Goal: Task Accomplishment & Management: Use online tool/utility

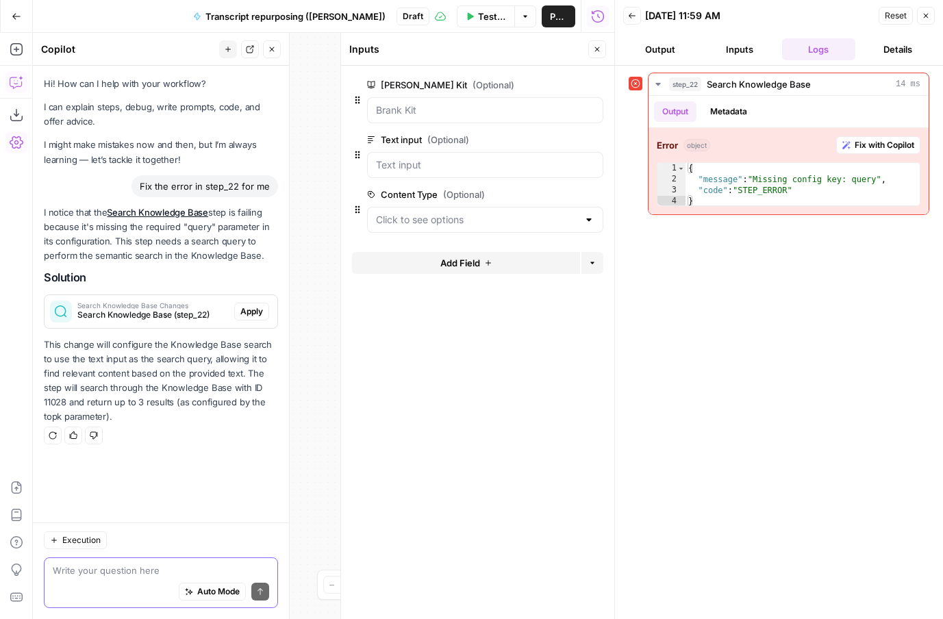
click at [94, 536] on span "Execution" at bounding box center [81, 540] width 38 height 12
click at [299, 503] on div "**********" at bounding box center [323, 326] width 581 height 586
click at [251, 318] on button "Apply" at bounding box center [251, 312] width 35 height 18
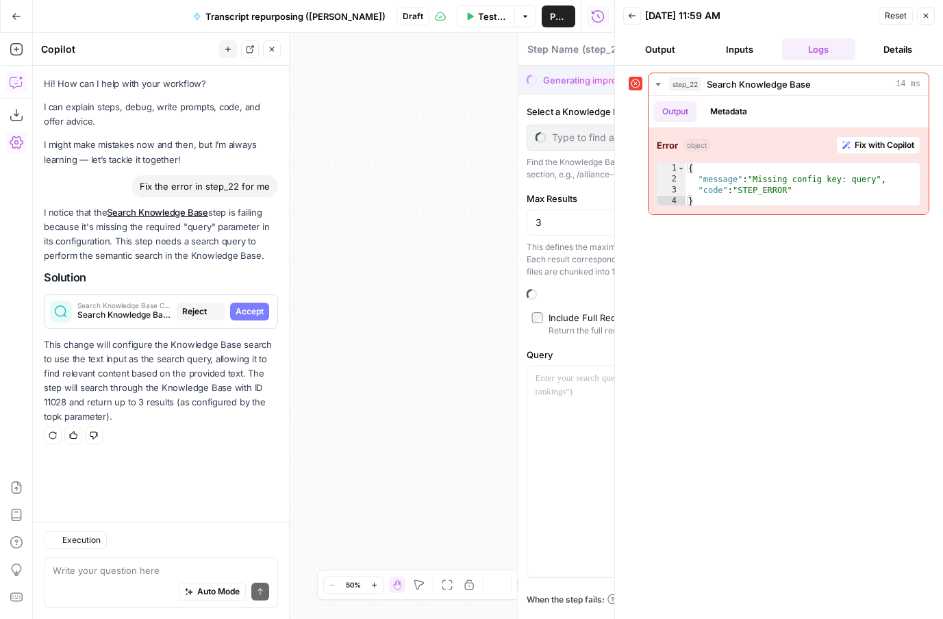
type textarea "Search Knowledge Base"
type input "Membership content"
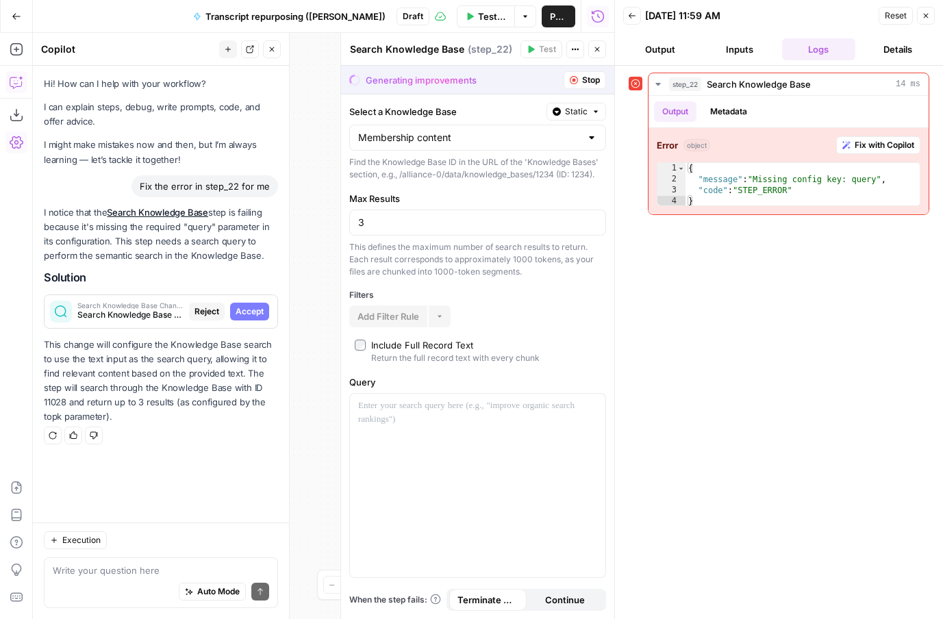
click at [588, 79] on span "Stop" at bounding box center [591, 80] width 18 height 12
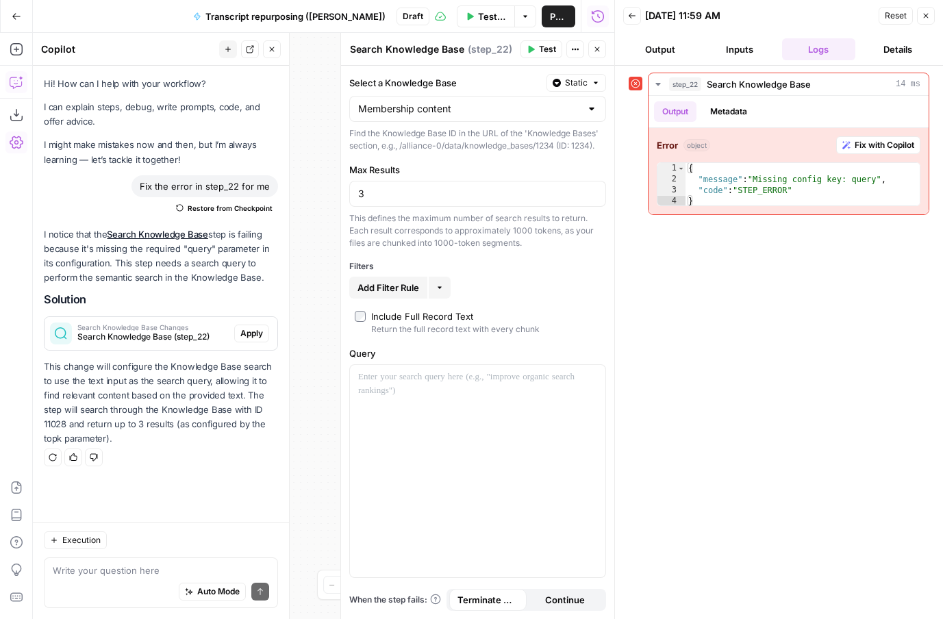
click at [928, 14] on icon "button" at bounding box center [926, 16] width 5 height 5
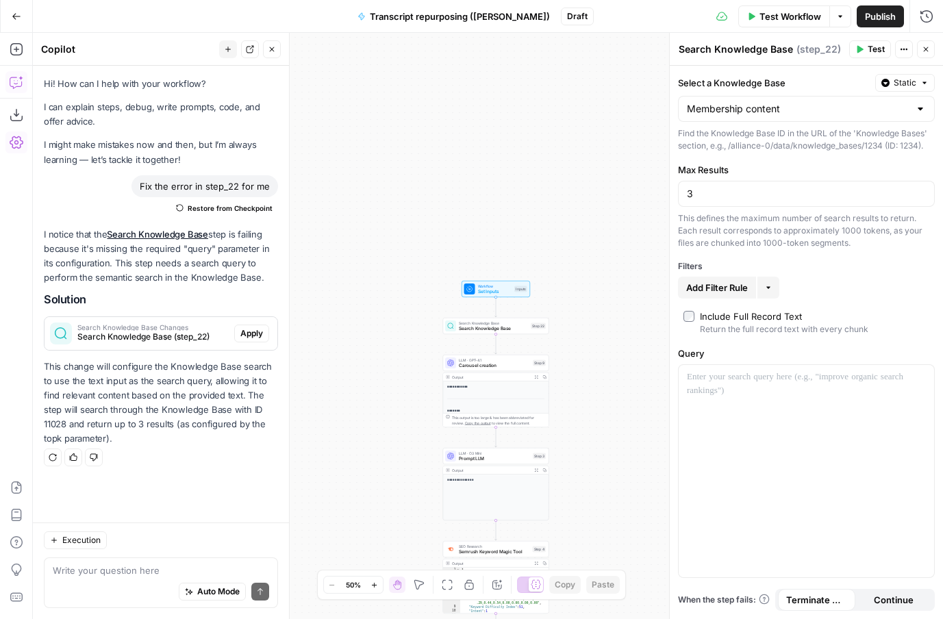
click at [380, 594] on div "Zoom Out 50% Zoom In Hand Move Fit to View Lock/Unlock Annotate Workflow Copy P…" at bounding box center [472, 585] width 310 height 30
click at [378, 591] on button "Zoom In" at bounding box center [374, 585] width 16 height 16
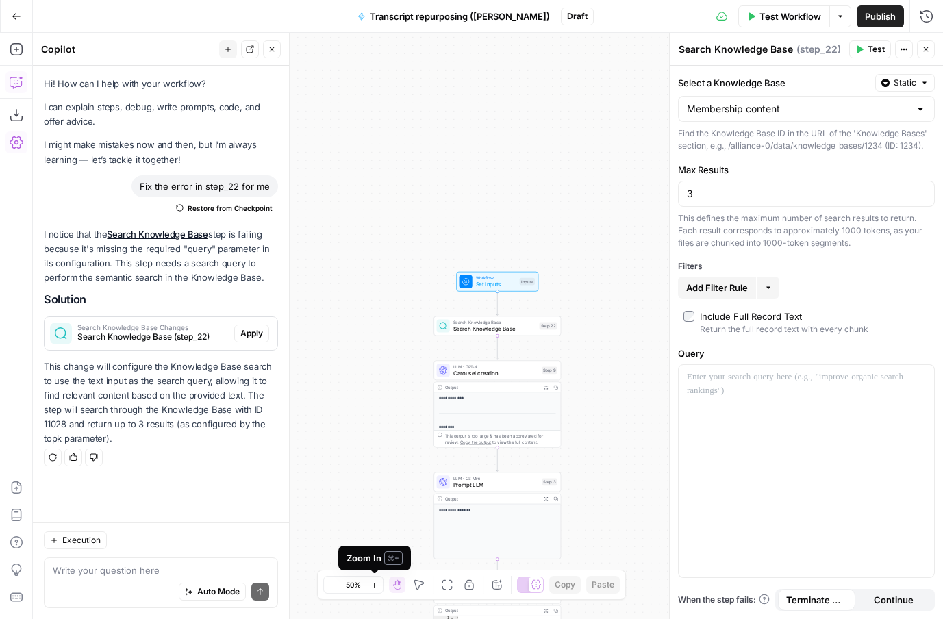
click at [378, 590] on button "Zoom In" at bounding box center [374, 585] width 16 height 16
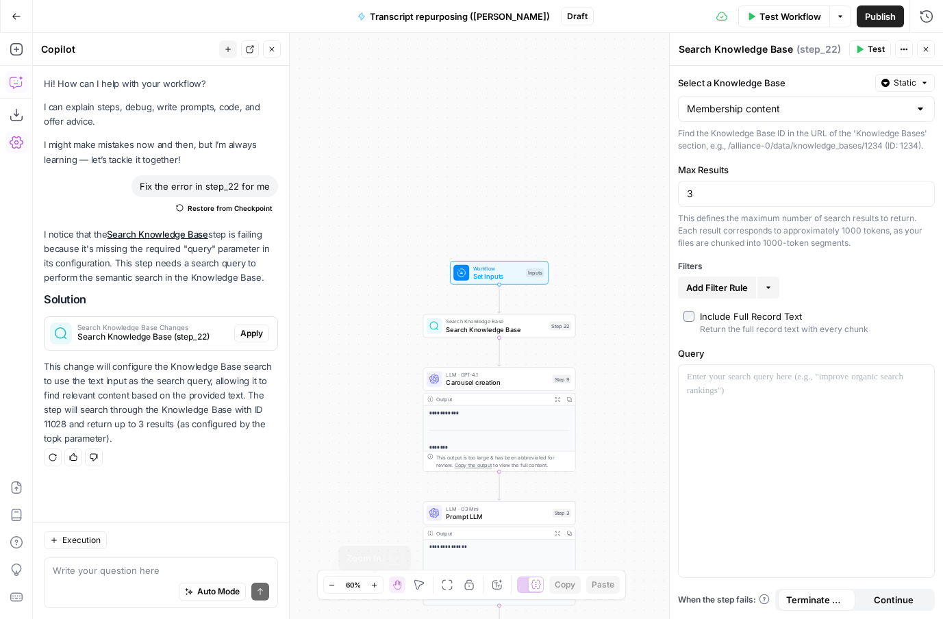
click at [378, 590] on button "Zoom In" at bounding box center [374, 585] width 16 height 16
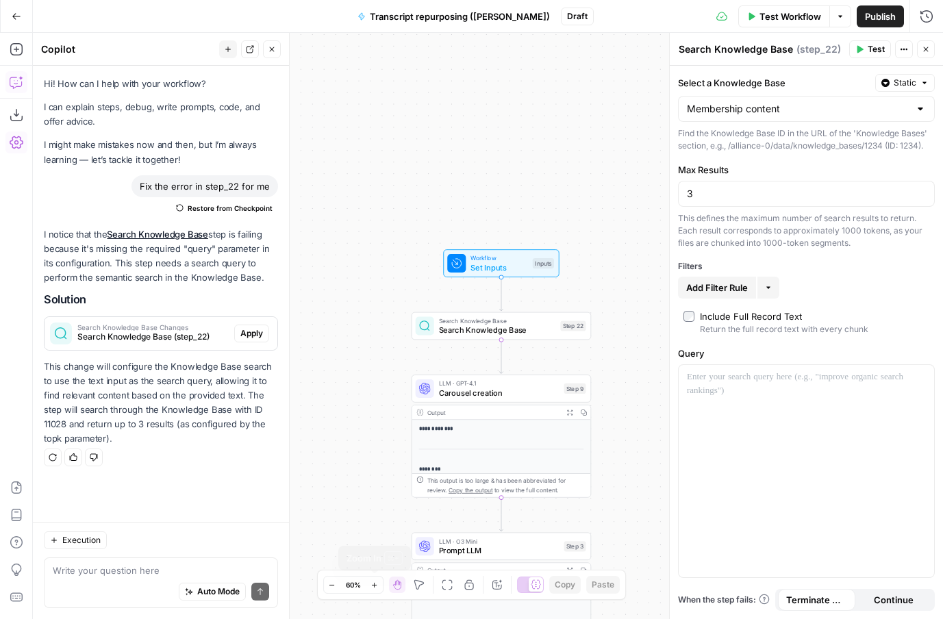
click at [379, 592] on button "Zoom In" at bounding box center [374, 585] width 16 height 16
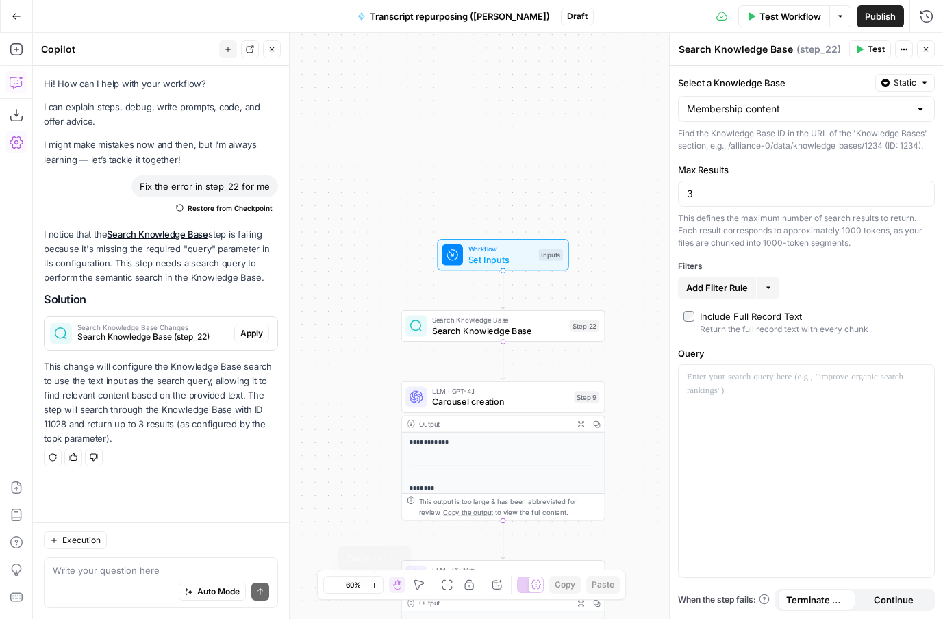
click at [379, 592] on button "Zoom In" at bounding box center [374, 585] width 16 height 16
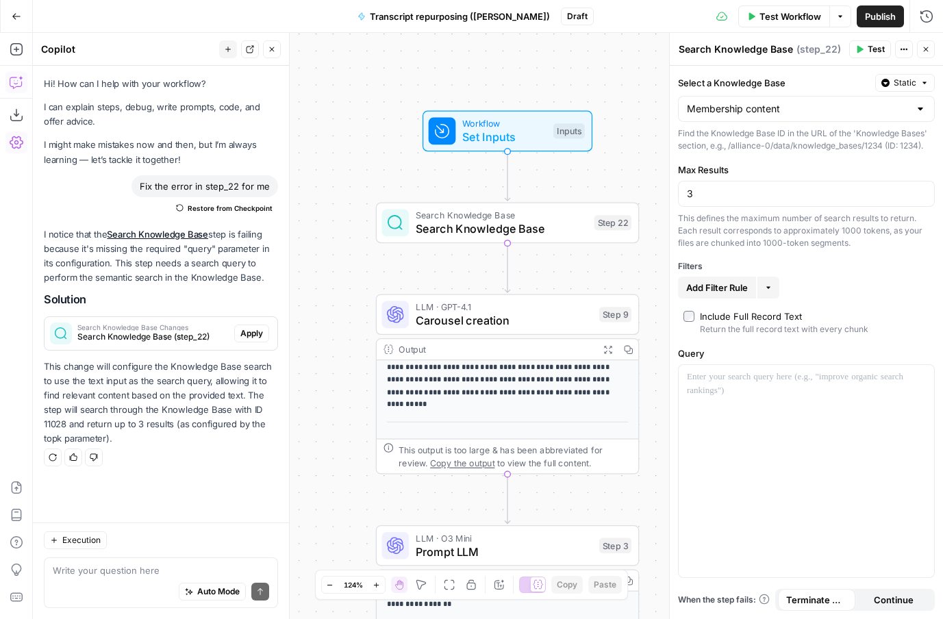
scroll to position [334, 0]
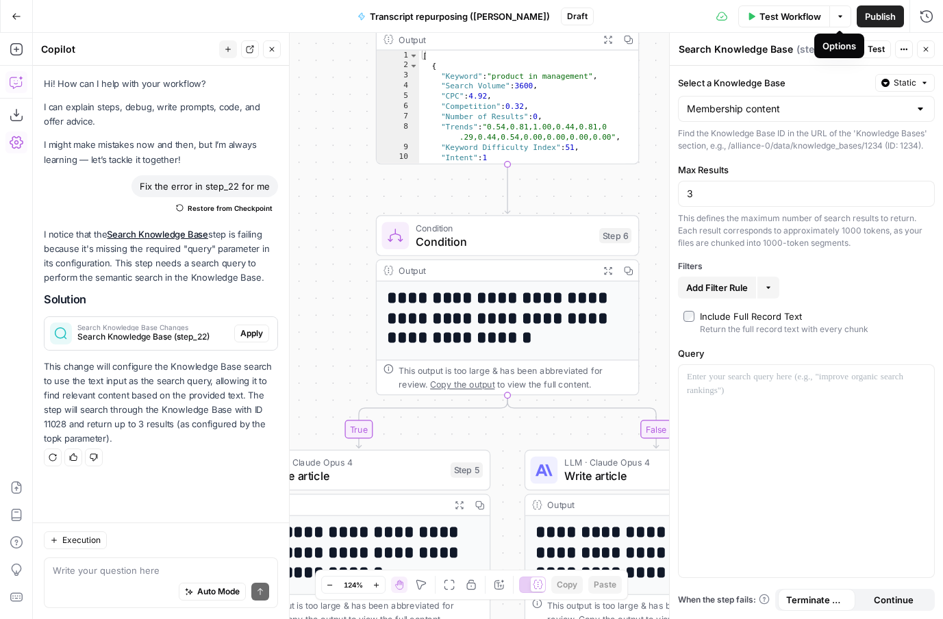
click at [838, 21] on button "Options" at bounding box center [840, 16] width 22 height 22
click at [840, 199] on input "3" at bounding box center [806, 194] width 239 height 14
click at [907, 49] on span "Actions" at bounding box center [907, 49] width 1 height 1
click at [17, 20] on icon "button" at bounding box center [17, 17] width 10 height 10
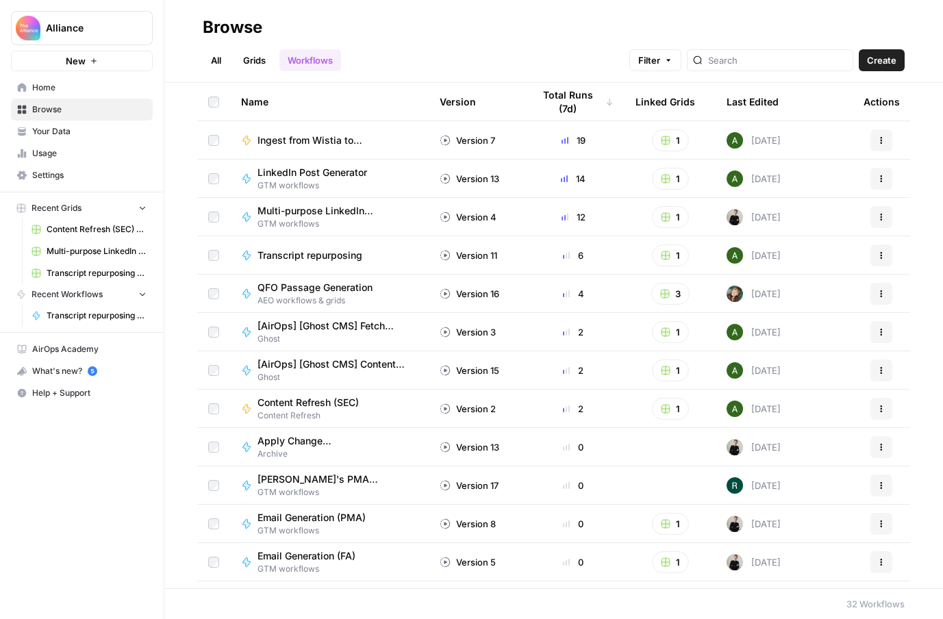
click at [78, 97] on link "Home" at bounding box center [82, 88] width 142 height 22
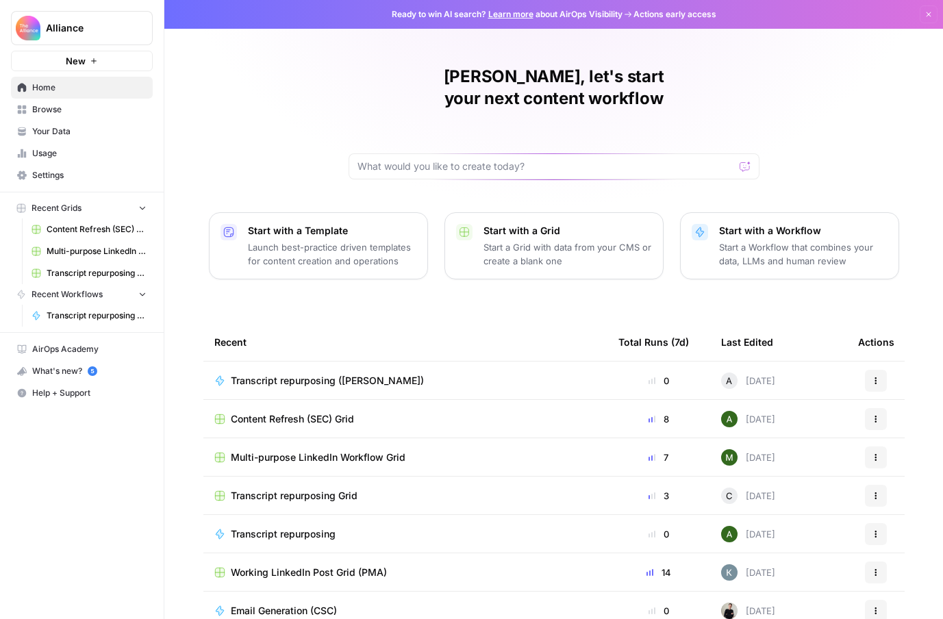
click at [290, 374] on span "Transcript repurposing ([PERSON_NAME])" at bounding box center [327, 381] width 193 height 14
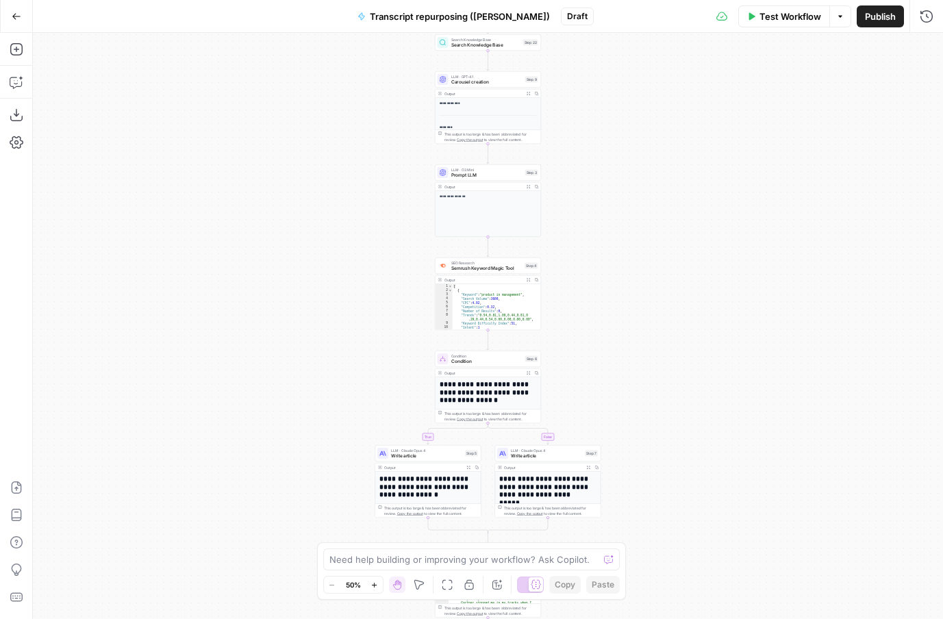
click at [376, 586] on icon "button" at bounding box center [375, 585] width 8 height 8
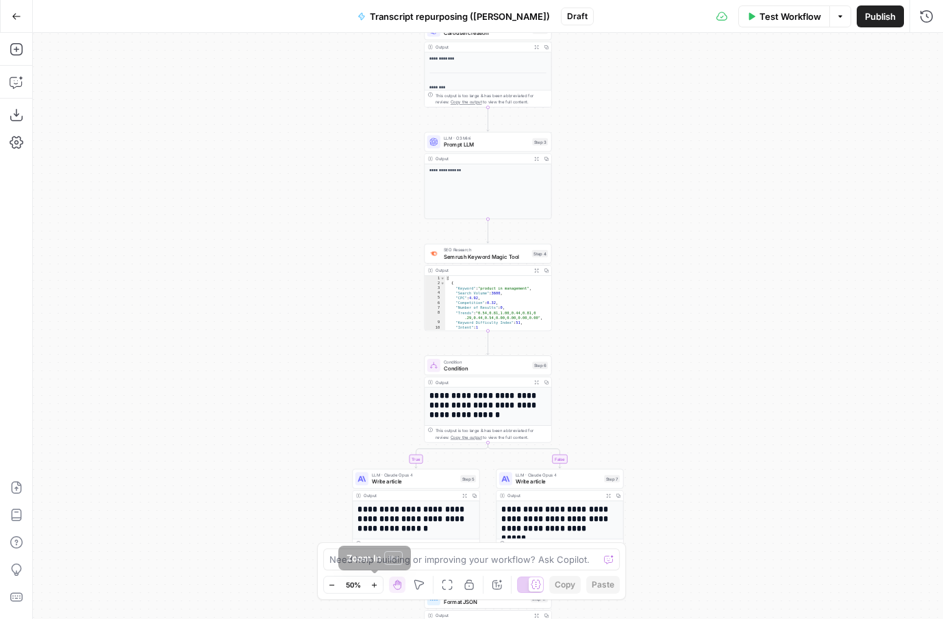
click at [376, 586] on icon "button" at bounding box center [375, 585] width 8 height 8
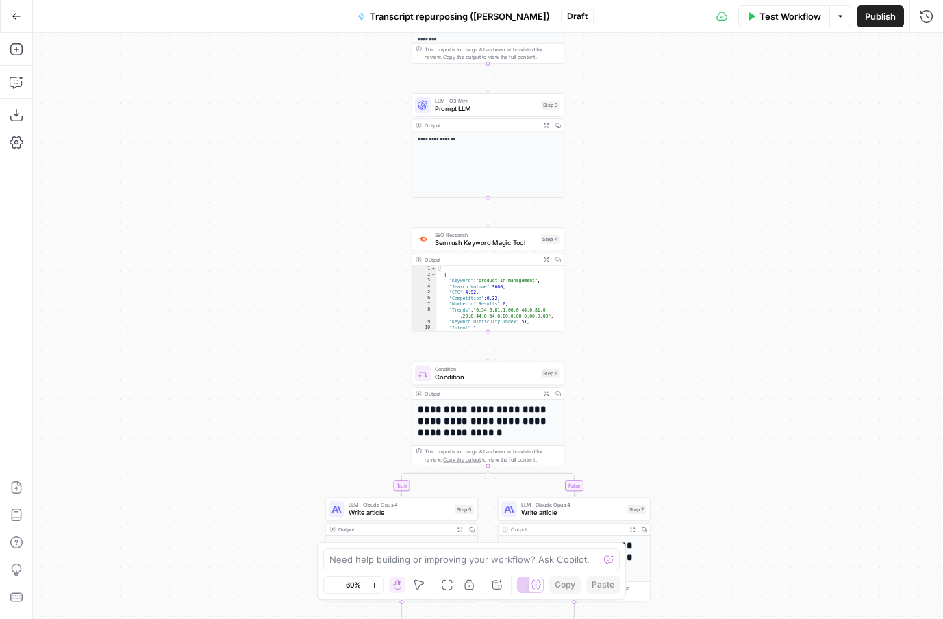
click at [376, 586] on icon "button" at bounding box center [375, 585] width 8 height 8
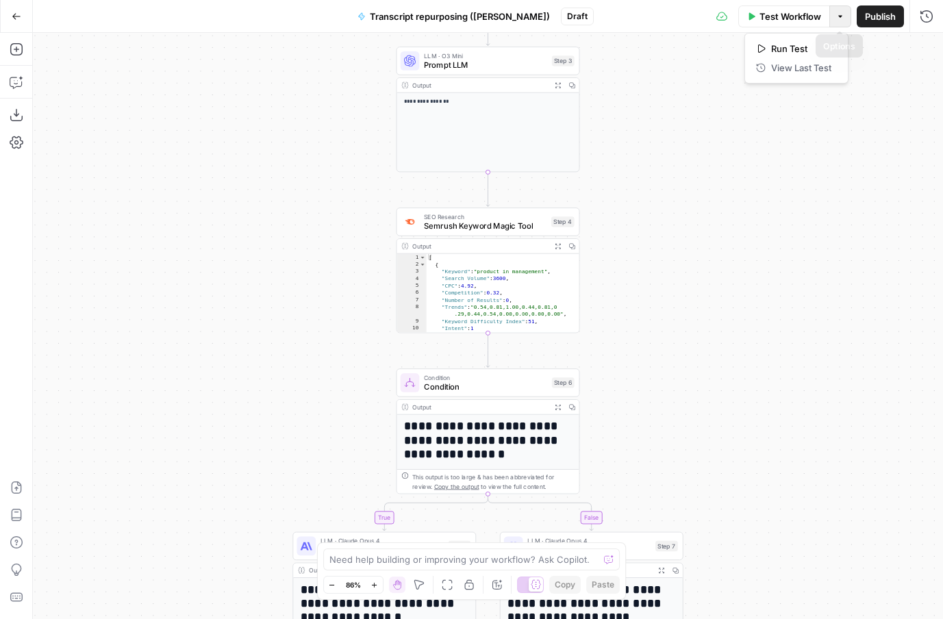
click at [838, 18] on icon "button" at bounding box center [840, 16] width 8 height 8
click at [567, 16] on span "Draft" at bounding box center [577, 16] width 21 height 12
click at [567, 17] on span "Draft" at bounding box center [577, 16] width 21 height 12
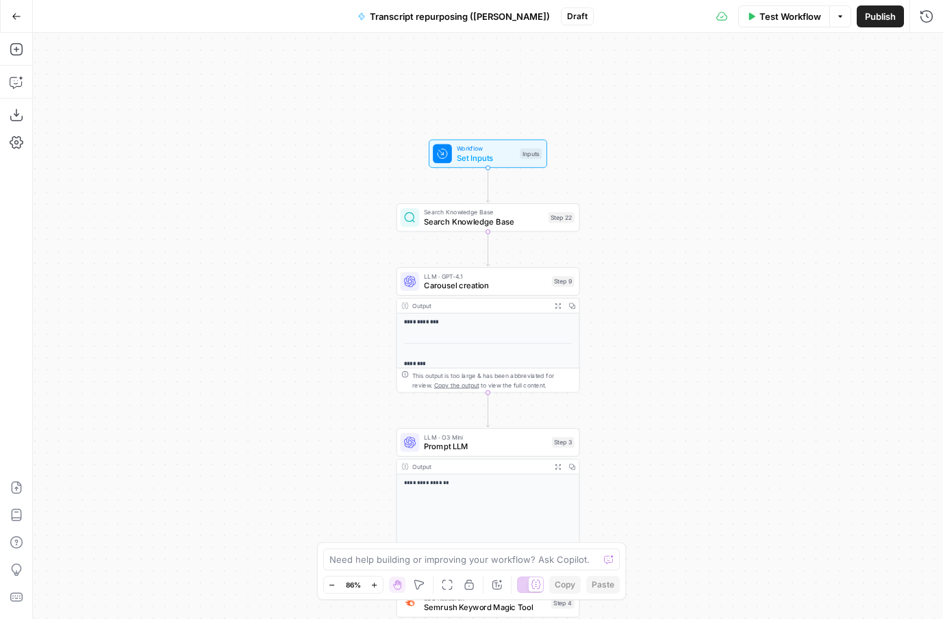
click at [514, 225] on span "Search Knowledge Base" at bounding box center [484, 222] width 120 height 12
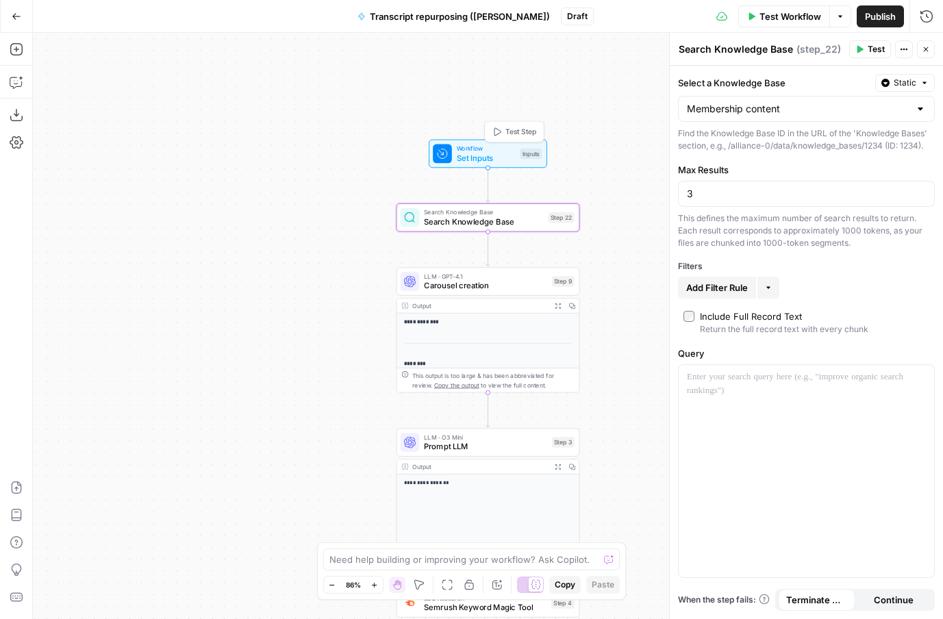
click at [491, 158] on span "Set Inputs" at bounding box center [486, 158] width 59 height 12
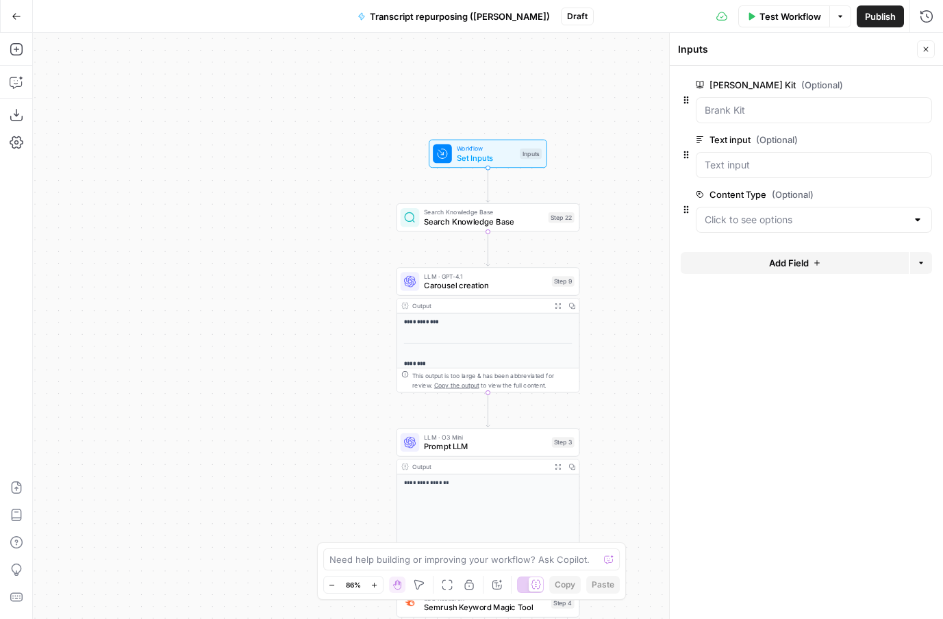
click at [864, 137] on button "edit field" at bounding box center [886, 139] width 53 height 16
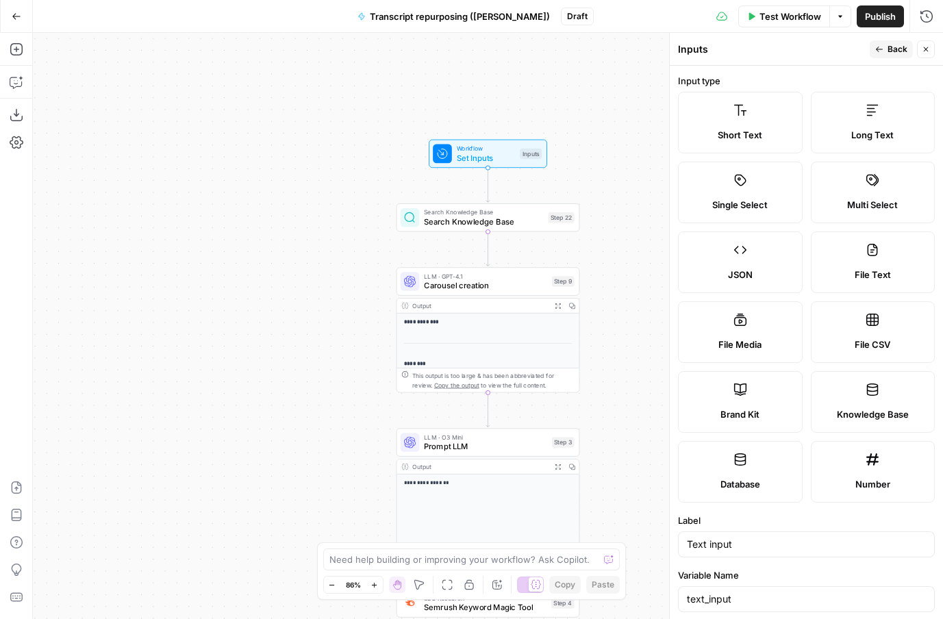
click at [873, 52] on button "Back" at bounding box center [891, 49] width 43 height 18
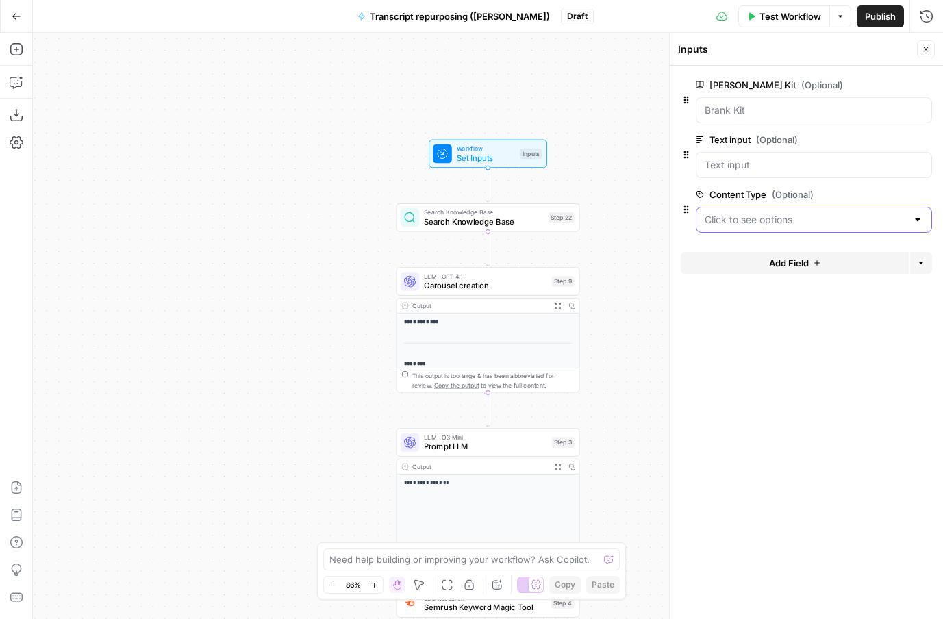
click at [831, 219] on Type "Content Type (Optional)" at bounding box center [806, 220] width 202 height 14
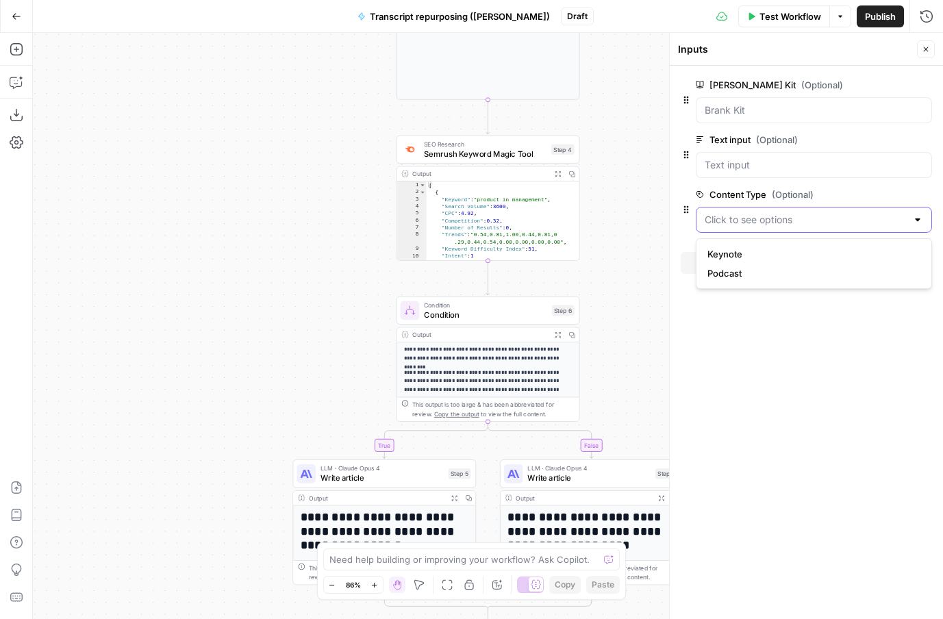
scroll to position [190, 0]
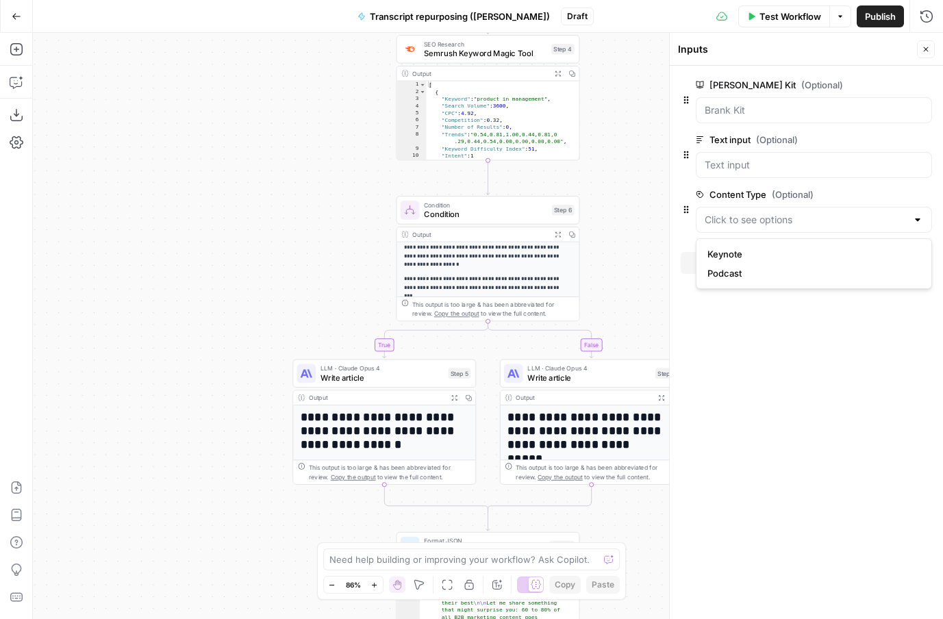
click at [403, 434] on h1 "**********" at bounding box center [380, 431] width 159 height 42
click at [404, 430] on h1 "**********" at bounding box center [380, 431] width 159 height 42
click at [451, 398] on icon "button" at bounding box center [454, 397] width 7 height 7
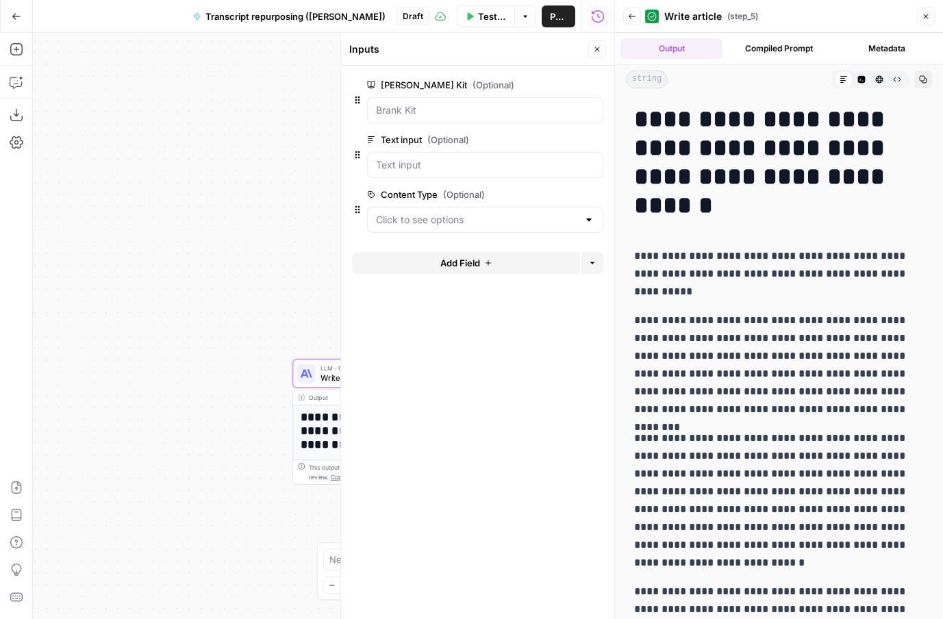
click at [786, 51] on button "Compiled Prompt" at bounding box center [779, 48] width 102 height 21
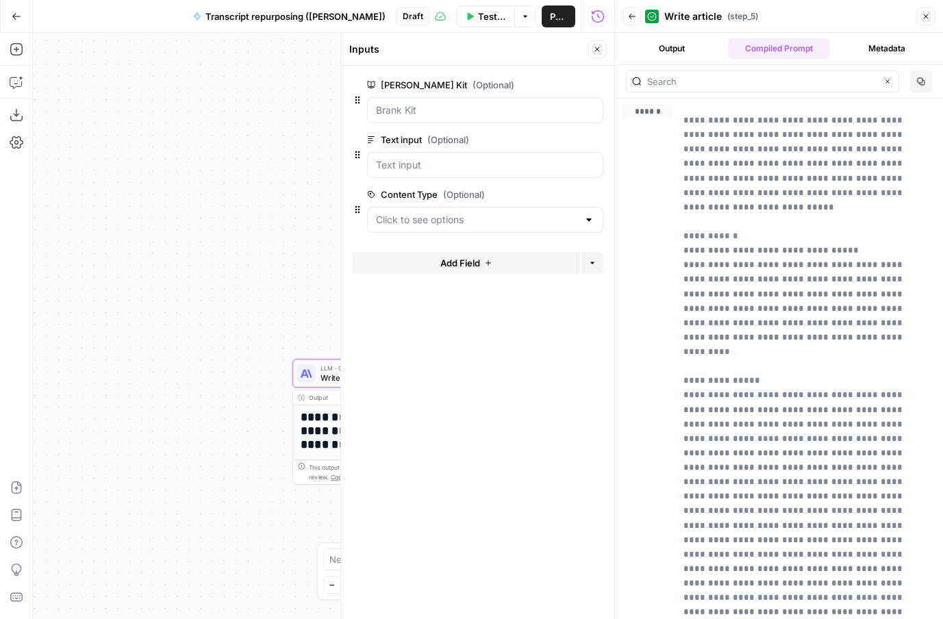
click at [631, 25] on button "Back" at bounding box center [632, 17] width 18 height 18
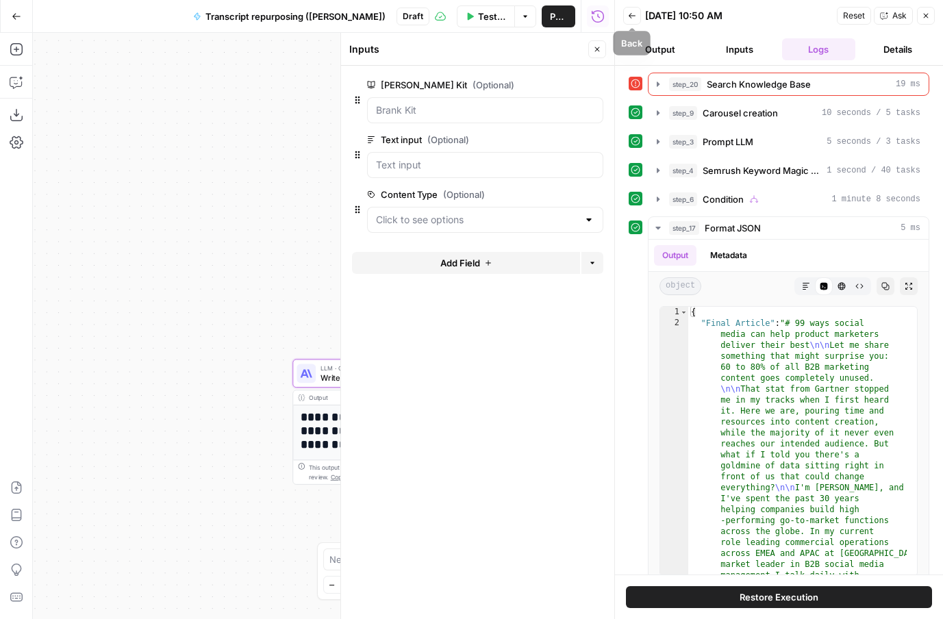
click at [625, 15] on button "Back" at bounding box center [632, 16] width 18 height 18
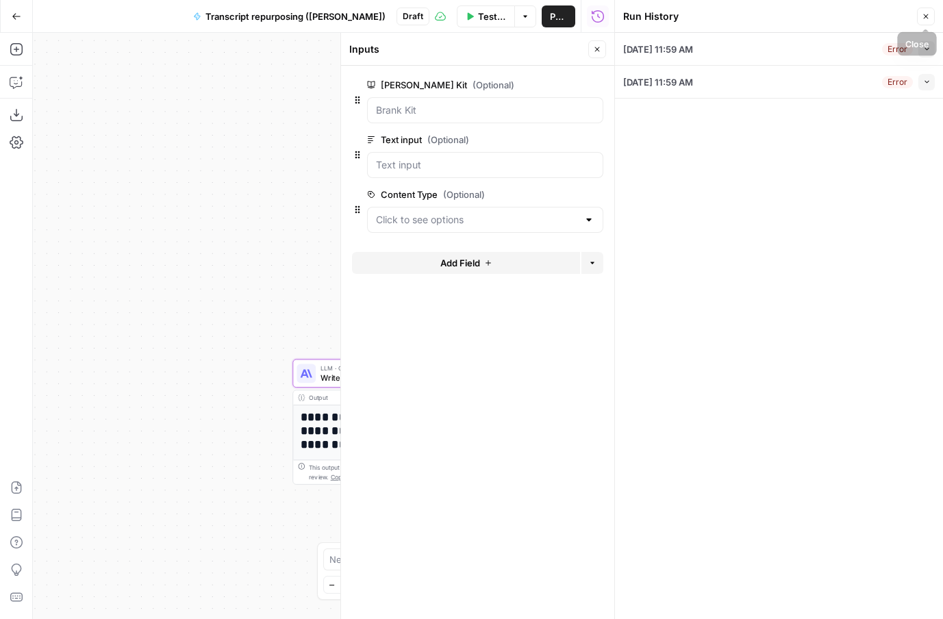
click at [930, 10] on button "Close" at bounding box center [926, 17] width 18 height 18
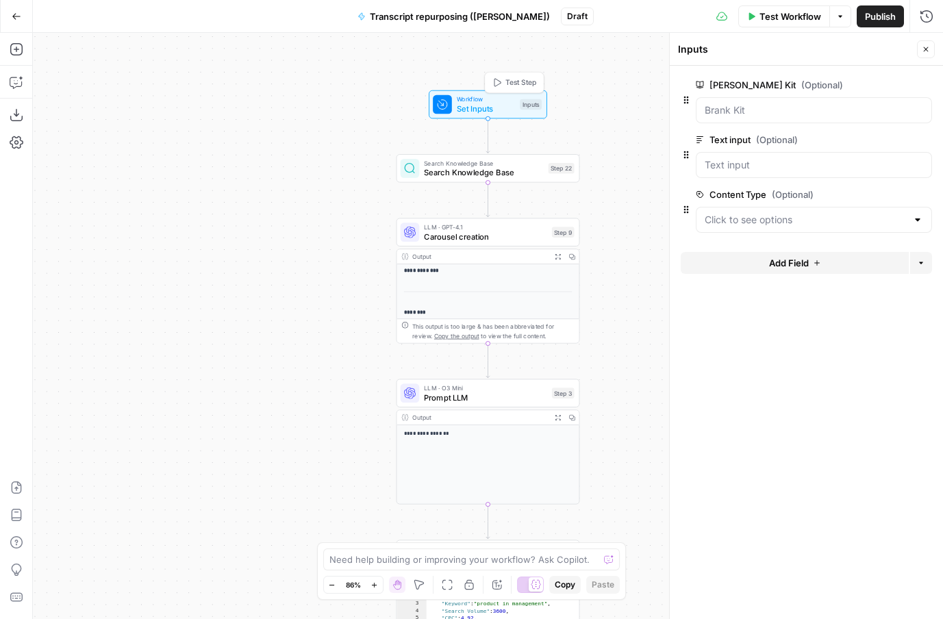
click at [477, 110] on span "Set Inputs" at bounding box center [486, 109] width 59 height 12
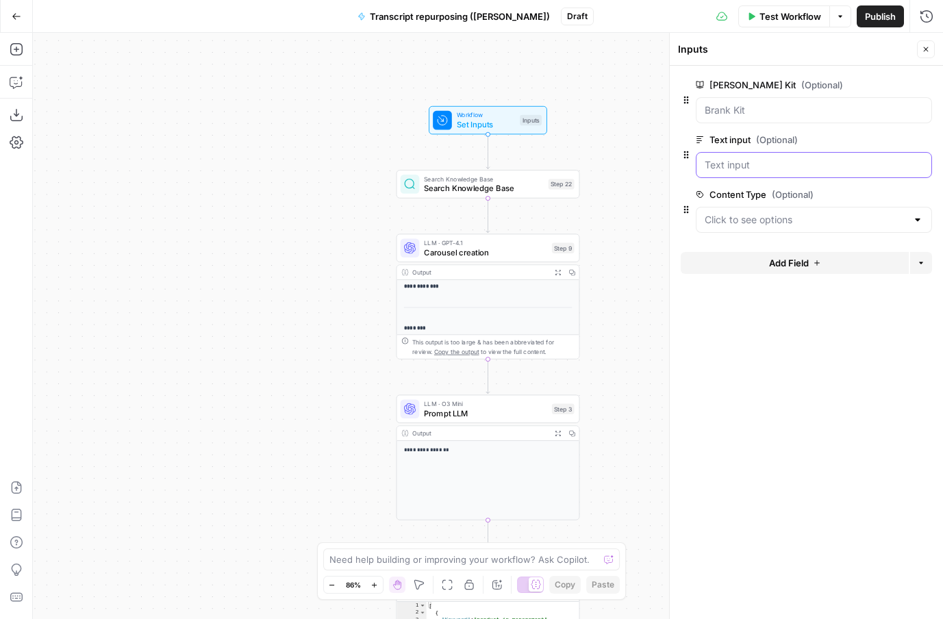
click at [805, 160] on input "Text input (Optional)" at bounding box center [814, 165] width 218 height 14
click at [747, 161] on input "Text input (Optional)" at bounding box center [814, 165] width 218 height 14
click at [746, 166] on input "Text input (Optional)" at bounding box center [814, 165] width 218 height 14
click at [726, 167] on input "Text input (Optional)" at bounding box center [814, 165] width 218 height 14
click at [710, 167] on input "Text input (Optional)" at bounding box center [814, 165] width 218 height 14
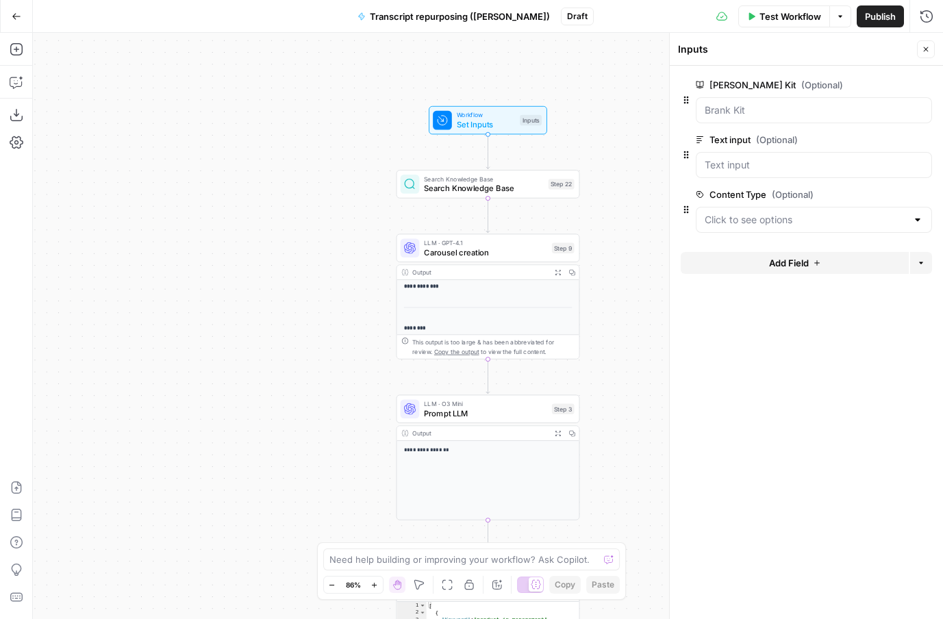
click at [764, 10] on span "Test Workflow" at bounding box center [791, 17] width 62 height 14
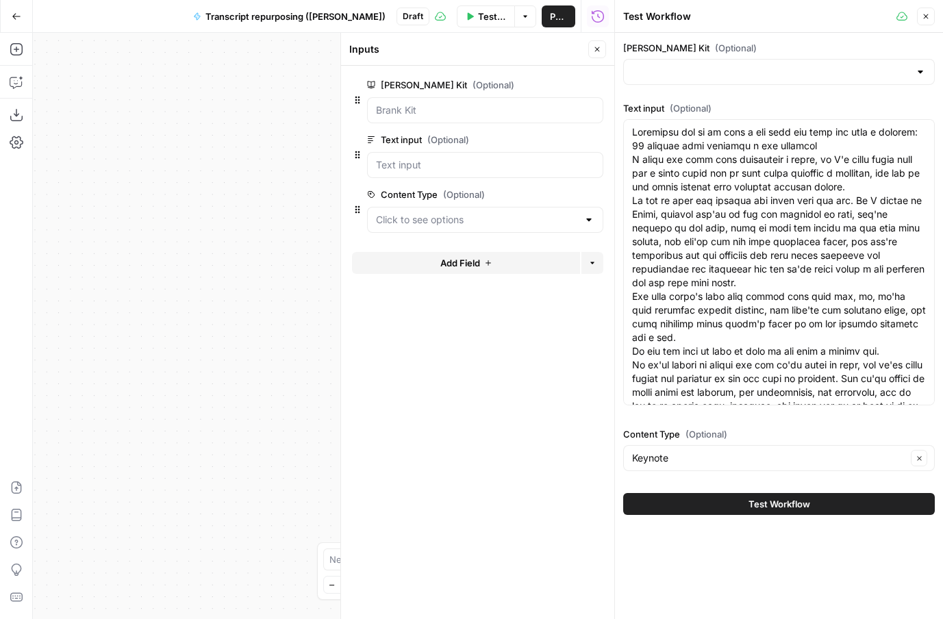
click at [756, 505] on span "Test Workflow" at bounding box center [780, 504] width 62 height 14
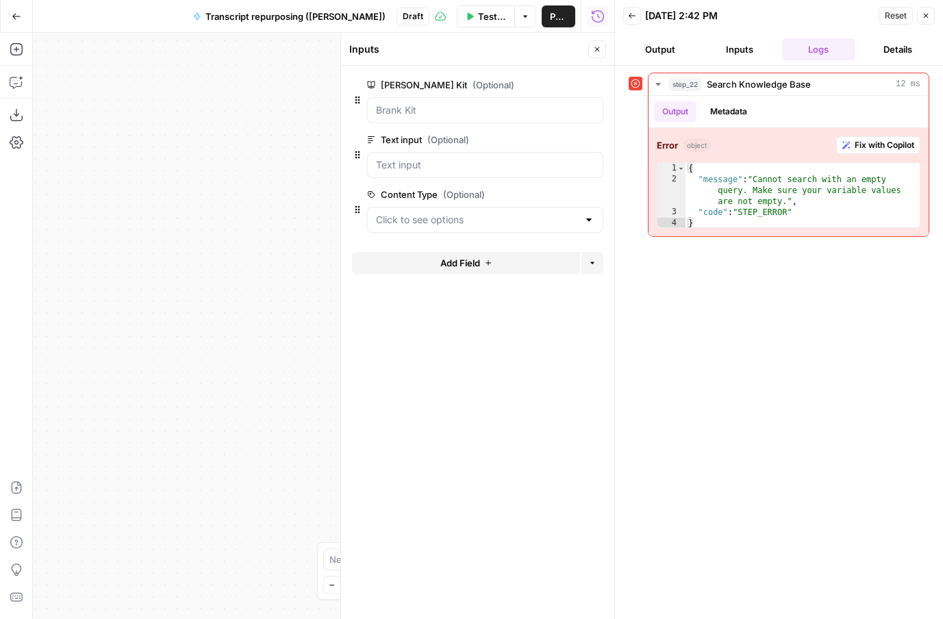
click at [732, 44] on button "Inputs" at bounding box center [740, 49] width 74 height 22
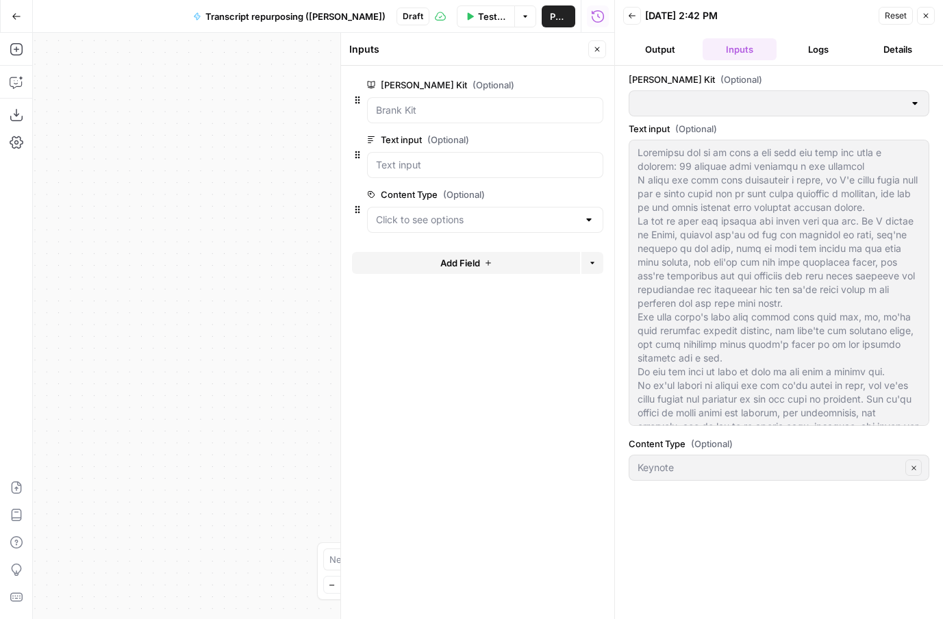
click at [903, 49] on button "Details" at bounding box center [898, 49] width 74 height 22
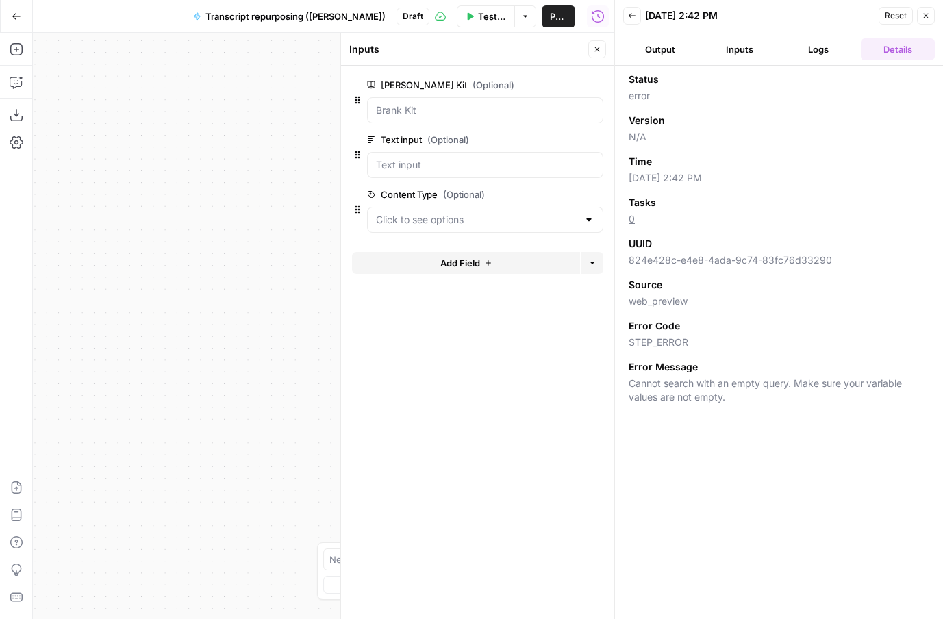
click at [816, 49] on button "Logs" at bounding box center [819, 49] width 74 height 22
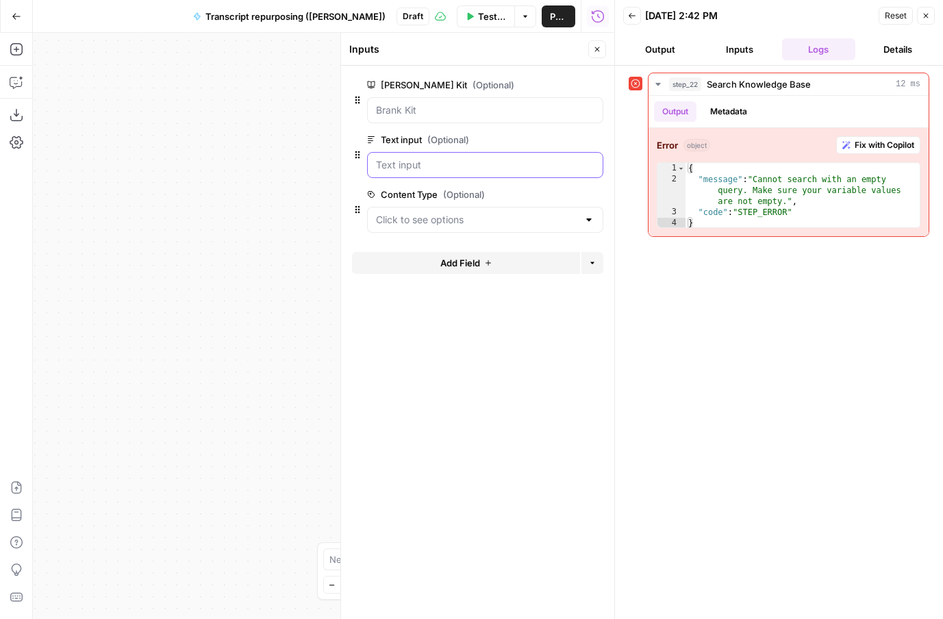
click at [492, 171] on input "Text input (Optional)" at bounding box center [485, 165] width 218 height 14
click at [535, 140] on button "edit field" at bounding box center [557, 139] width 53 height 16
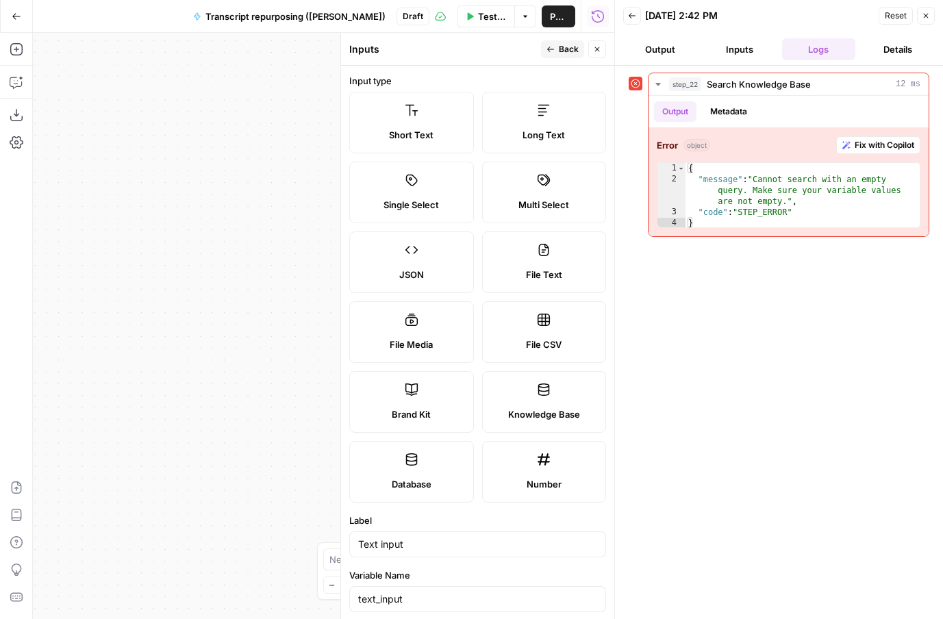
click at [529, 142] on label "Long Text" at bounding box center [544, 123] width 125 height 62
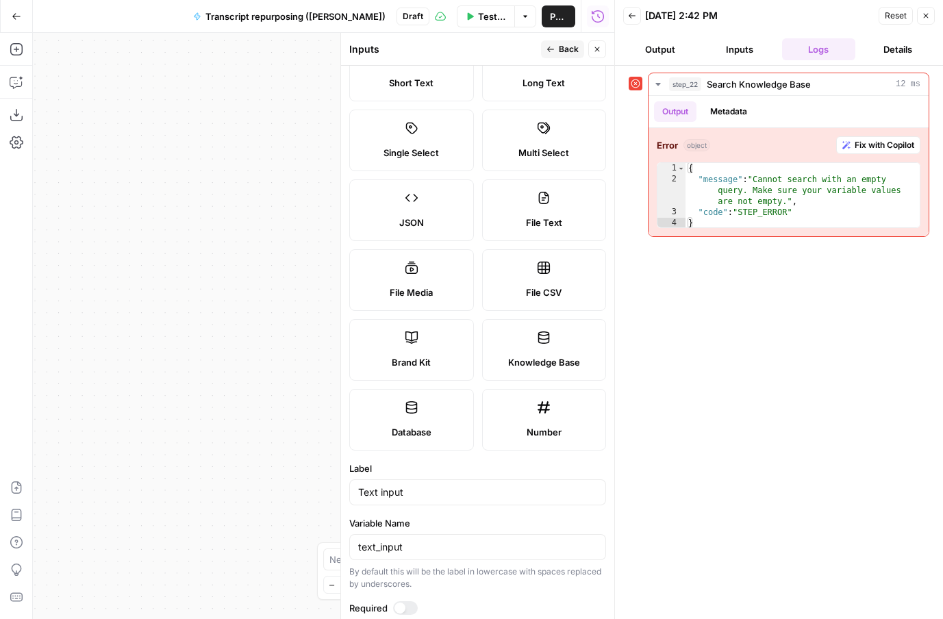
scroll to position [80, 0]
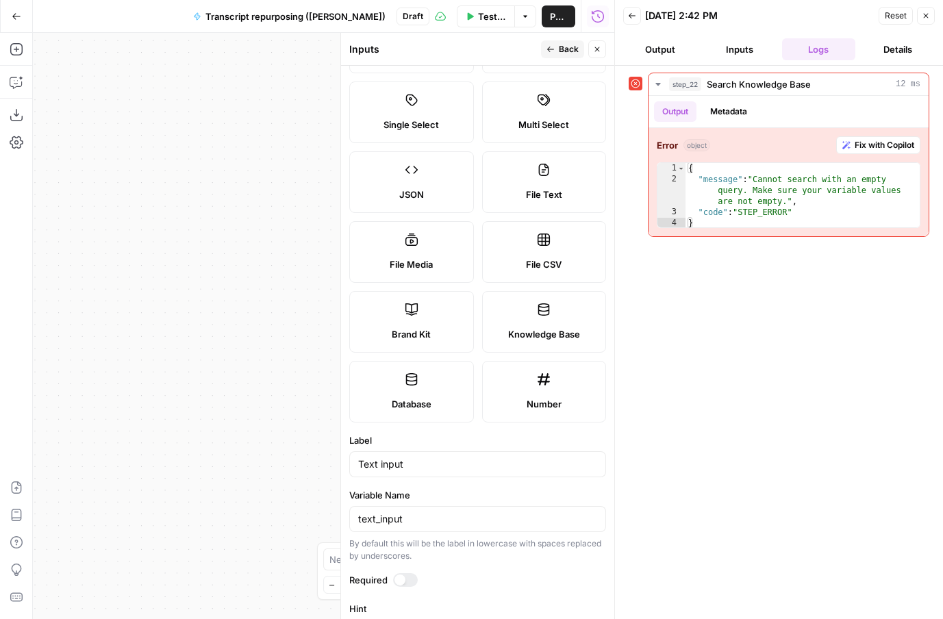
click at [528, 168] on label "File Text" at bounding box center [544, 182] width 125 height 62
type textarea "Supports .pdf, .txt, .docx, .md file types"
click at [551, 177] on label "File Text" at bounding box center [544, 182] width 125 height 62
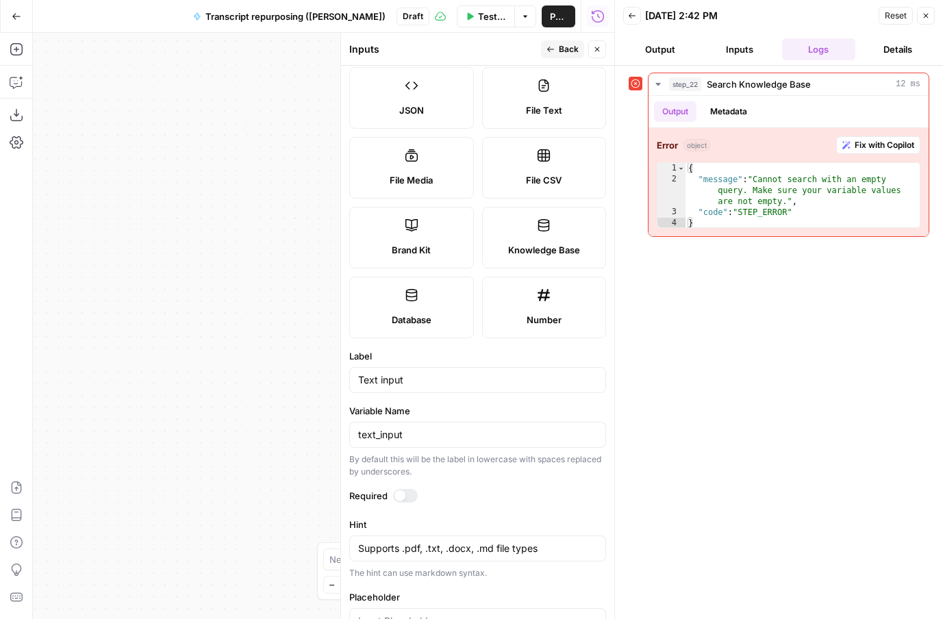
scroll to position [205, 0]
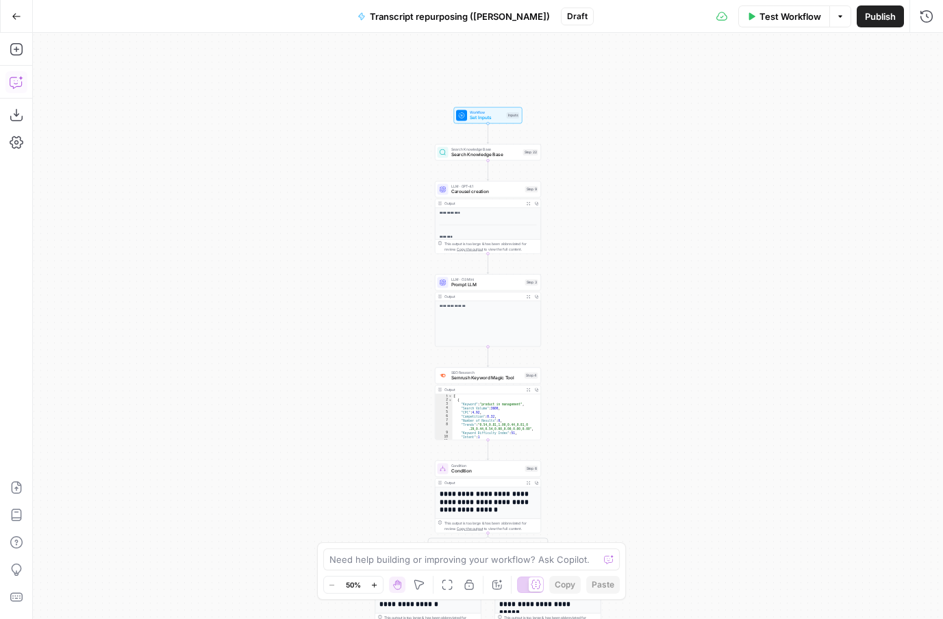
click at [20, 84] on icon "button" at bounding box center [17, 82] width 14 height 14
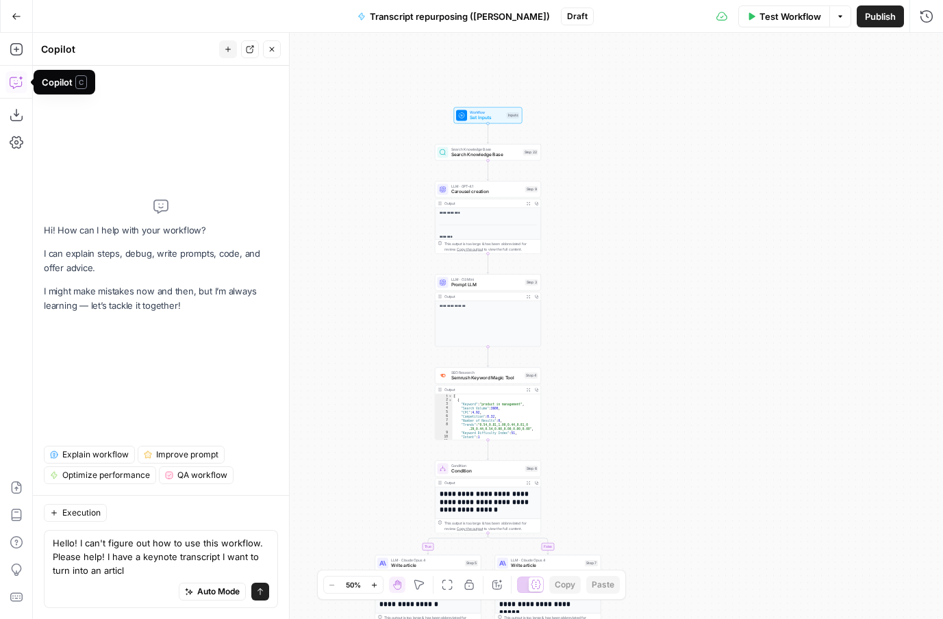
type textarea "Hello! I can't figure out how to use this workflow. Please help! I have a keyno…"
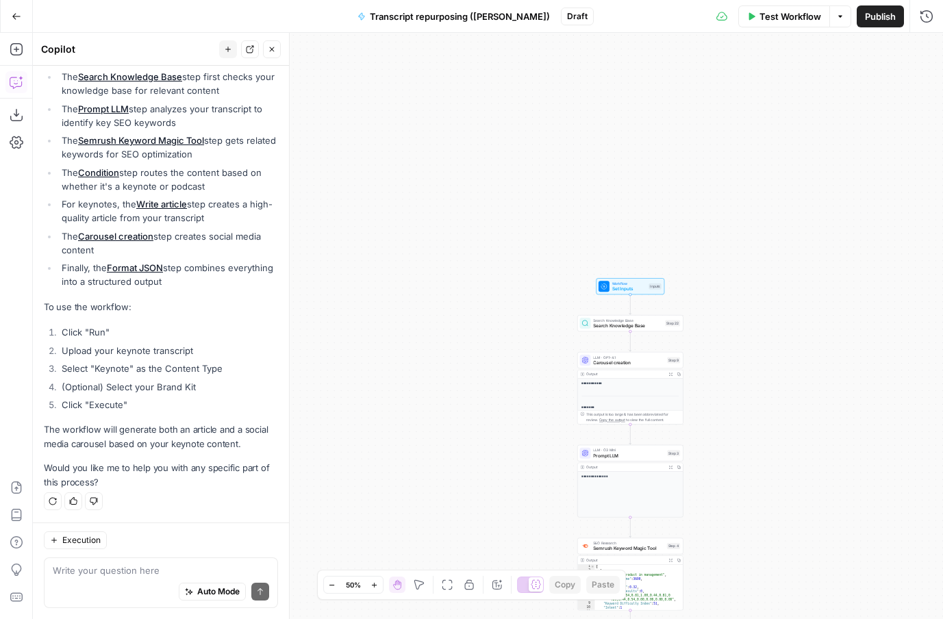
scroll to position [155, 0]
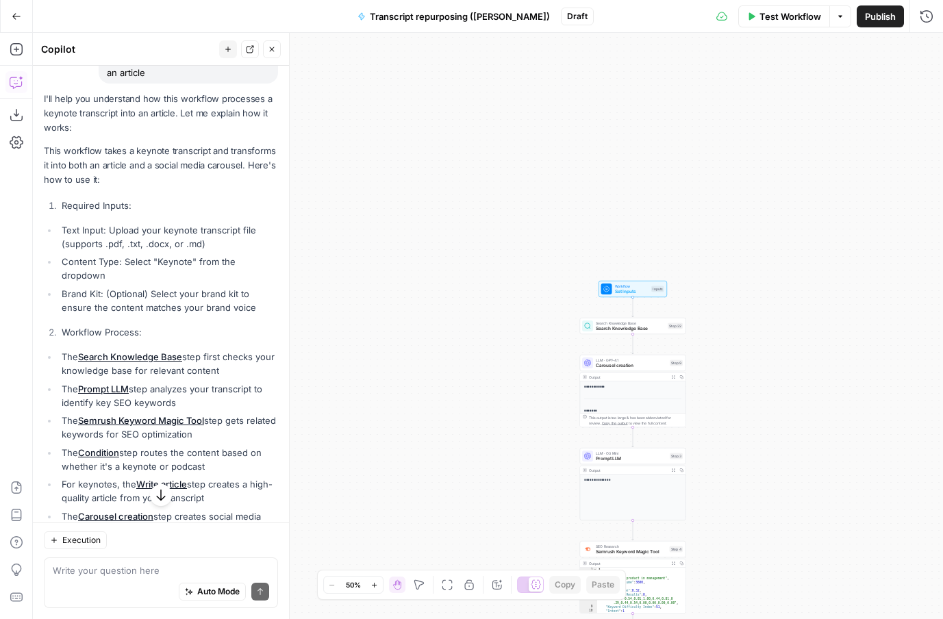
click at [637, 294] on span "Set Inputs" at bounding box center [632, 291] width 34 height 7
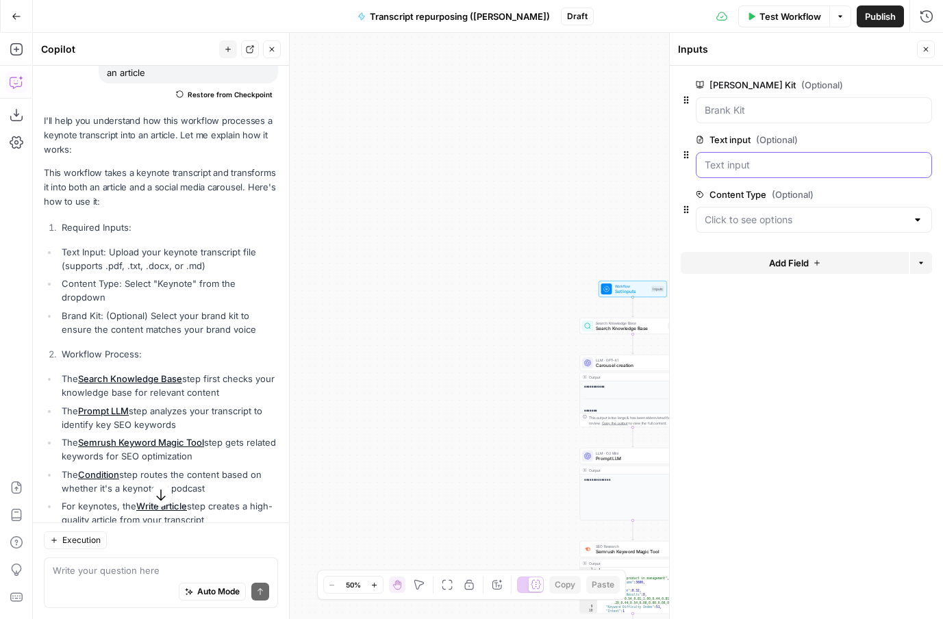
click at [755, 165] on input "Text input (Optional)" at bounding box center [814, 165] width 218 height 14
click at [755, 164] on input "Text input (Optional)" at bounding box center [814, 165] width 218 height 14
drag, startPoint x: 800, startPoint y: 215, endPoint x: 804, endPoint y: 222, distance: 8.0
click at [800, 215] on Type "Content Type (Optional)" at bounding box center [806, 220] width 202 height 14
click at [779, 255] on span "Keynote" at bounding box center [811, 254] width 208 height 14
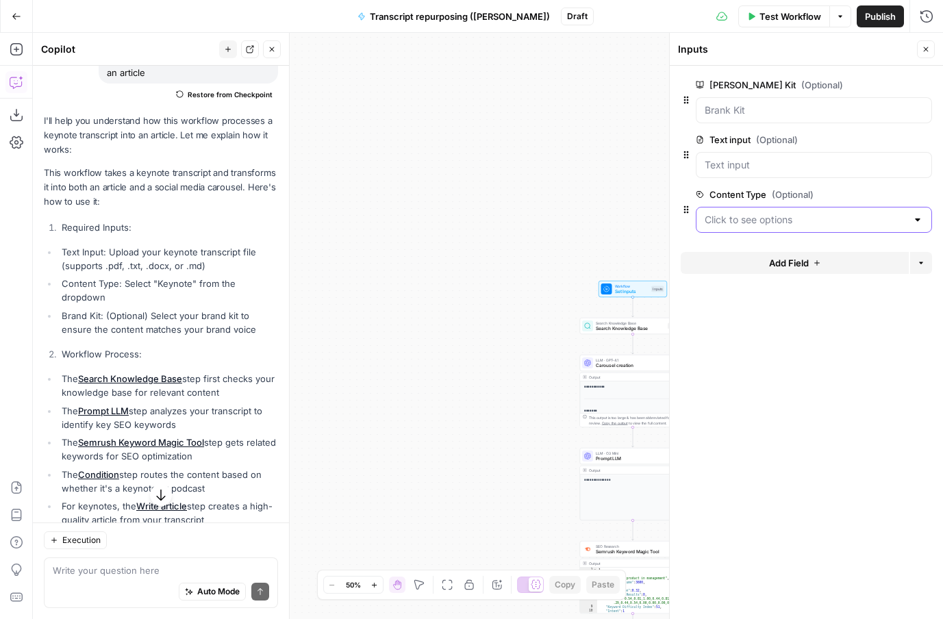
click at [798, 221] on Type "Content Type (Optional)" at bounding box center [806, 220] width 202 height 14
click at [846, 251] on span "Keynote" at bounding box center [811, 254] width 208 height 14
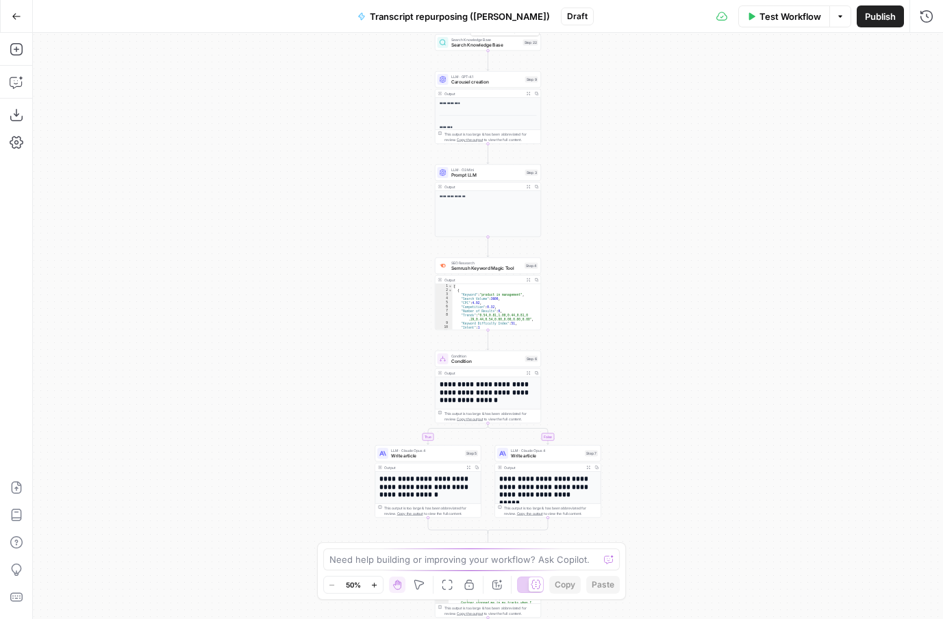
click at [488, 46] on span "Search Knowledge Base" at bounding box center [485, 45] width 69 height 7
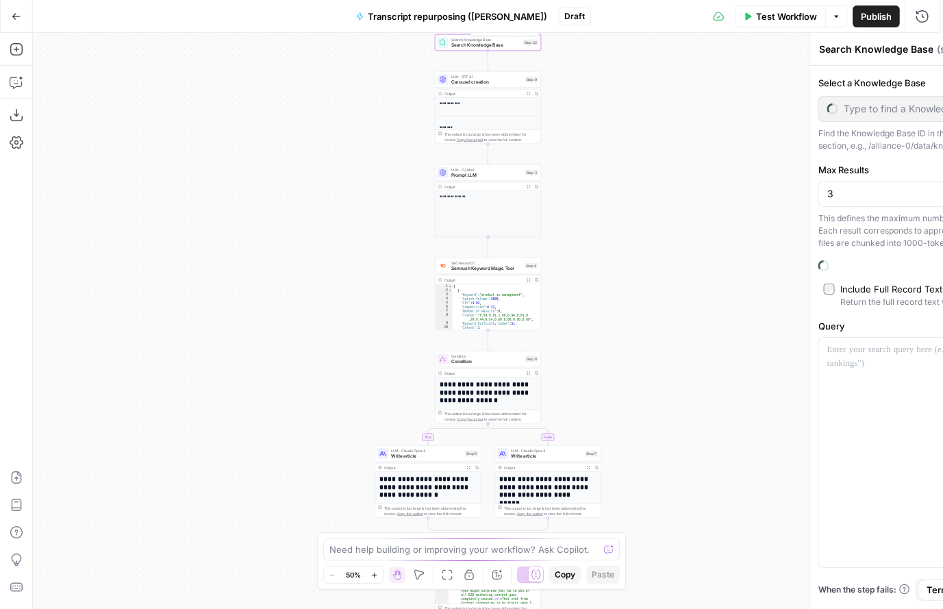
type input "Membership content"
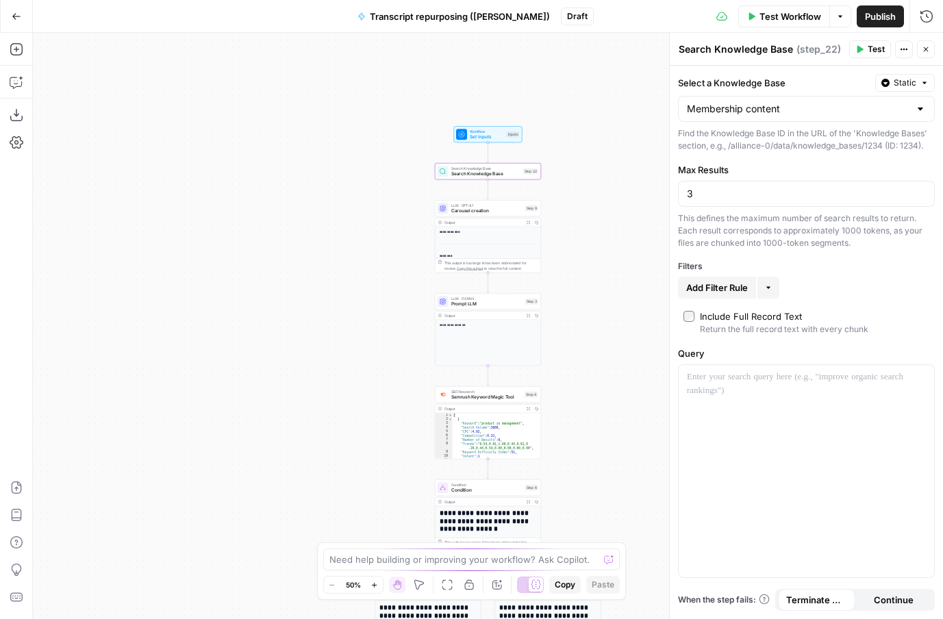
click at [494, 134] on span "Set Inputs" at bounding box center [487, 137] width 34 height 7
click at [486, 134] on span "Set Inputs" at bounding box center [488, 137] width 34 height 7
click at [507, 208] on span "Carousel creation" at bounding box center [488, 211] width 71 height 7
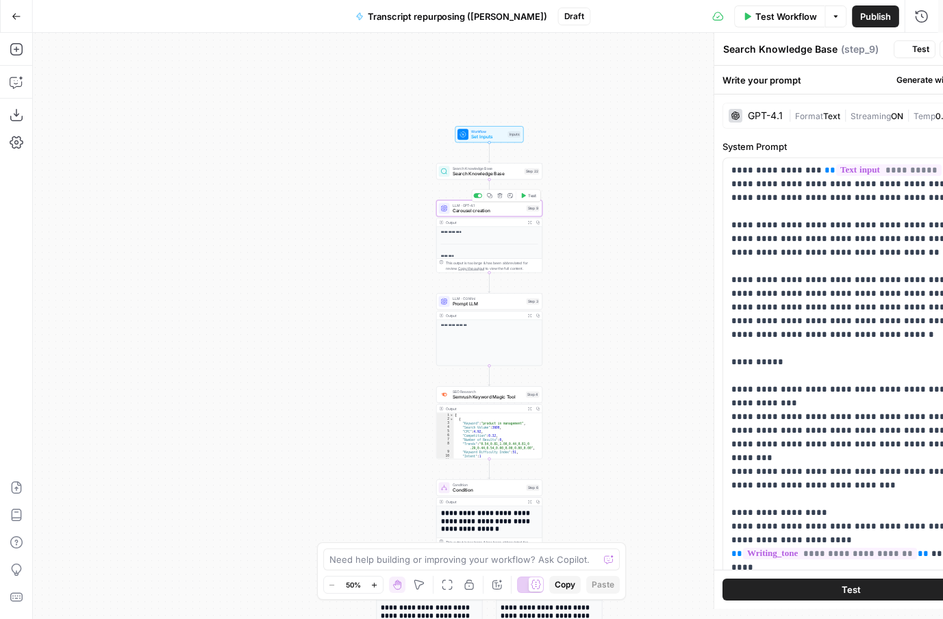
type textarea "Carousel creation"
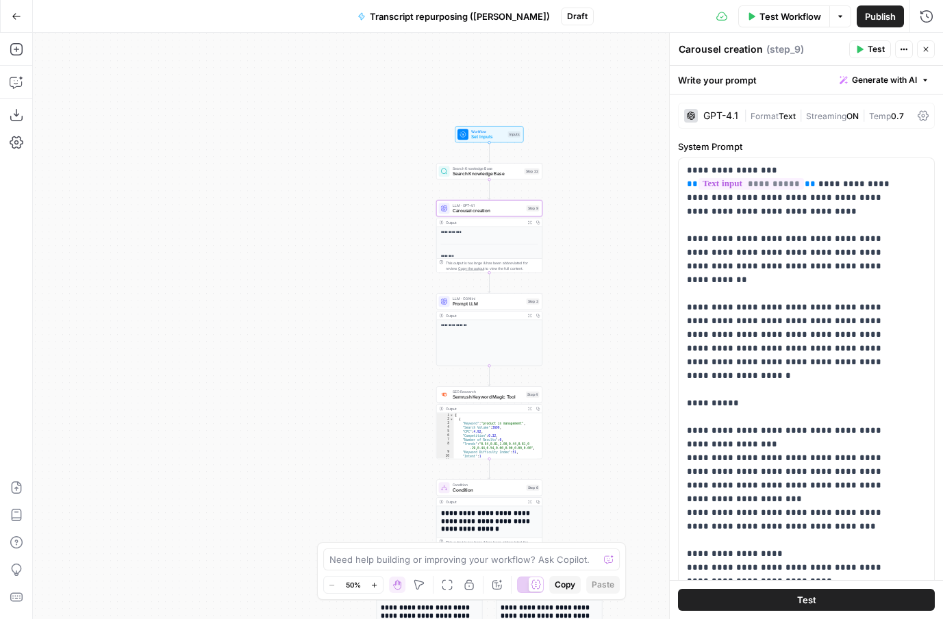
click at [497, 141] on div "Workflow Set Inputs Inputs Test Step" at bounding box center [489, 134] width 68 height 16
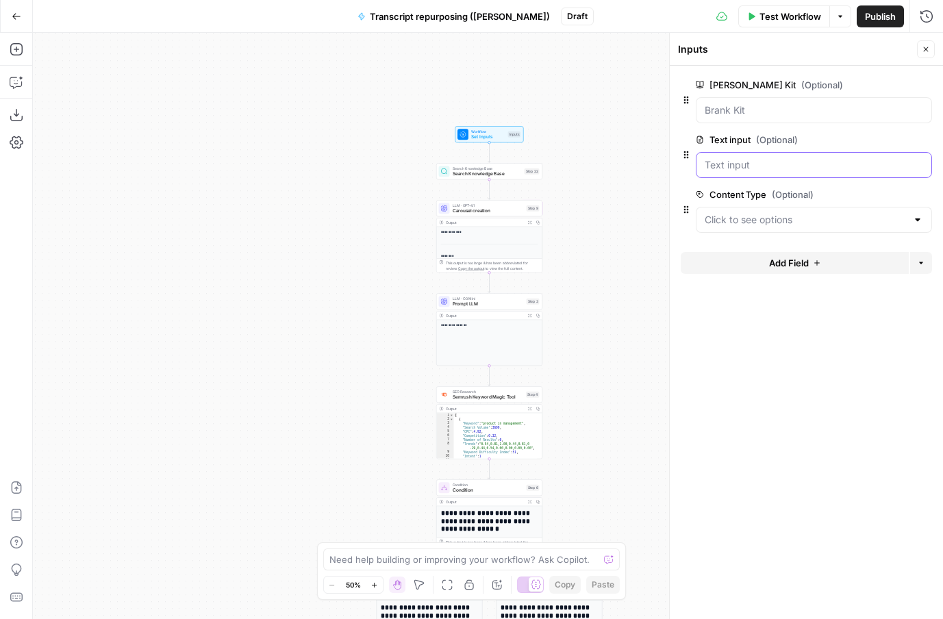
click at [820, 163] on input "Text input (Optional)" at bounding box center [814, 165] width 218 height 14
click at [10, 568] on icon "button" at bounding box center [17, 570] width 14 height 14
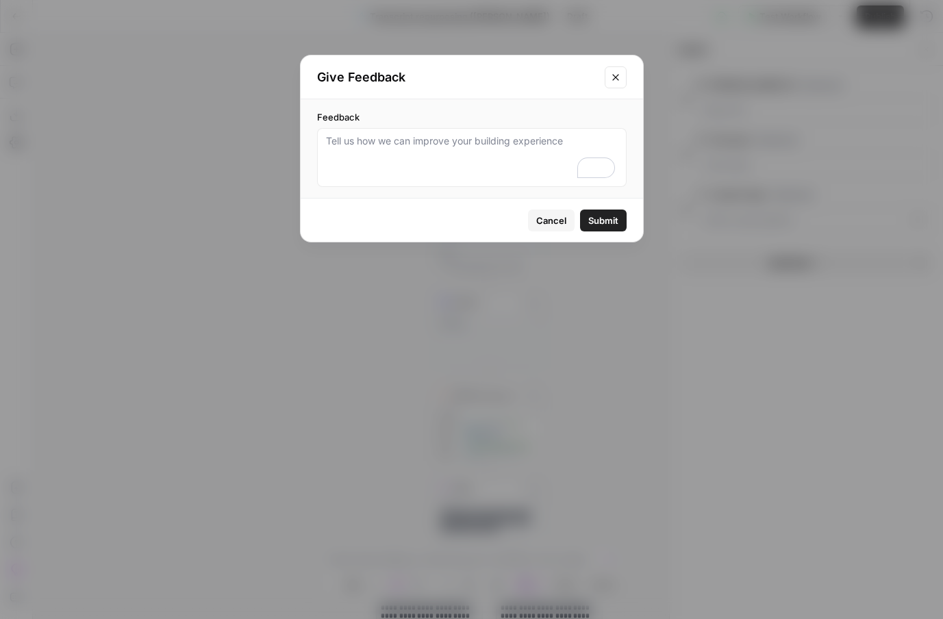
click at [614, 74] on icon "Close modal" at bounding box center [615, 77] width 11 height 11
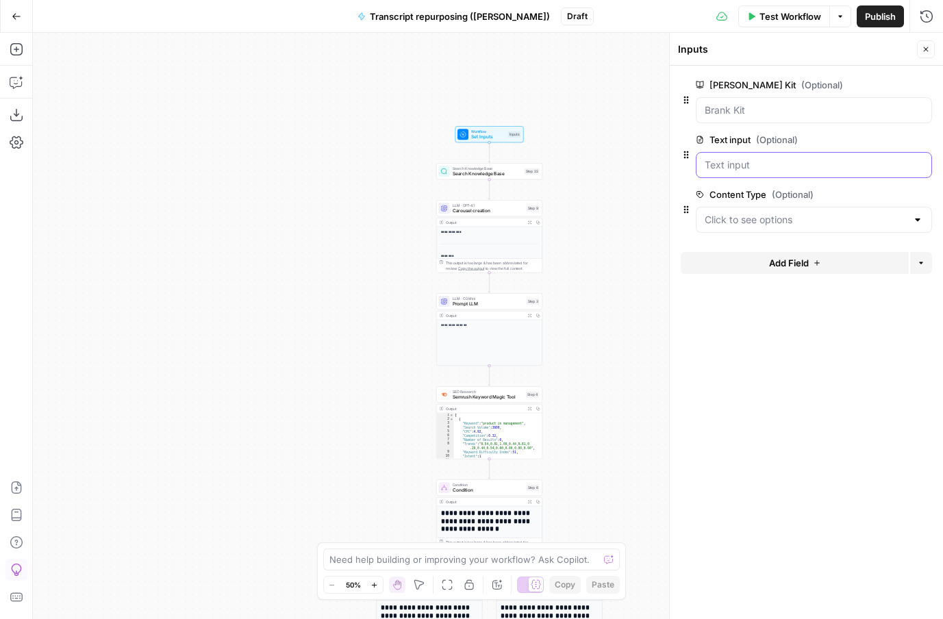
click at [776, 162] on input "Text input (Optional)" at bounding box center [814, 165] width 218 height 14
drag, startPoint x: 772, startPoint y: 166, endPoint x: 862, endPoint y: 165, distance: 90.4
click at [862, 165] on input "Text input (Optional)" at bounding box center [814, 165] width 218 height 14
click at [686, 155] on icon "button" at bounding box center [686, 154] width 11 height 11
click at [698, 138] on icon at bounding box center [700, 140] width 8 height 8
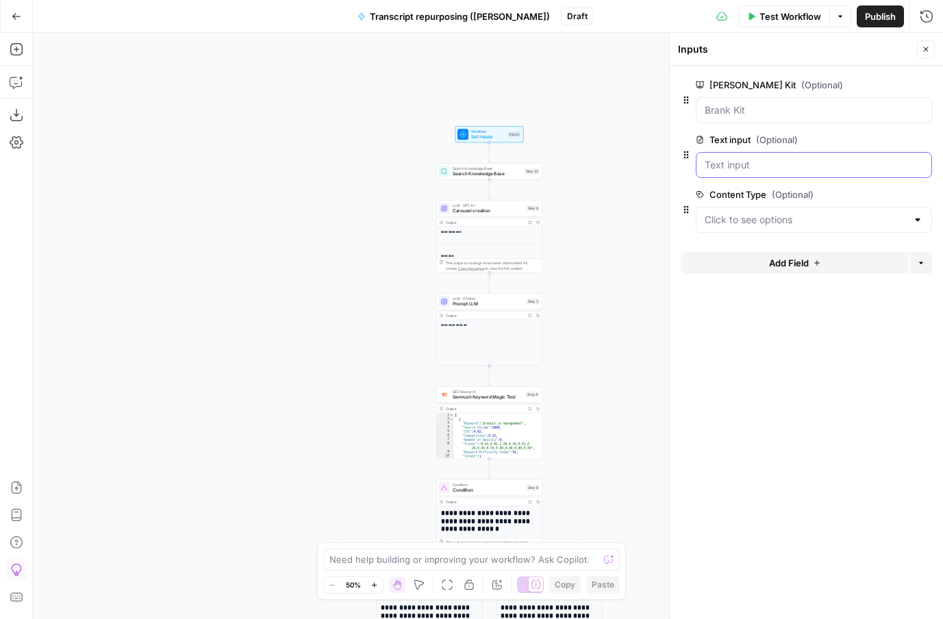
click at [705, 158] on input "Text input (Optional)" at bounding box center [814, 165] width 218 height 14
click at [720, 139] on label "Text input (Optional)" at bounding box center [775, 140] width 159 height 14
click at [720, 158] on input "Text input (Optional)" at bounding box center [814, 165] width 218 height 14
click at [892, 141] on span "edit field" at bounding box center [881, 139] width 30 height 11
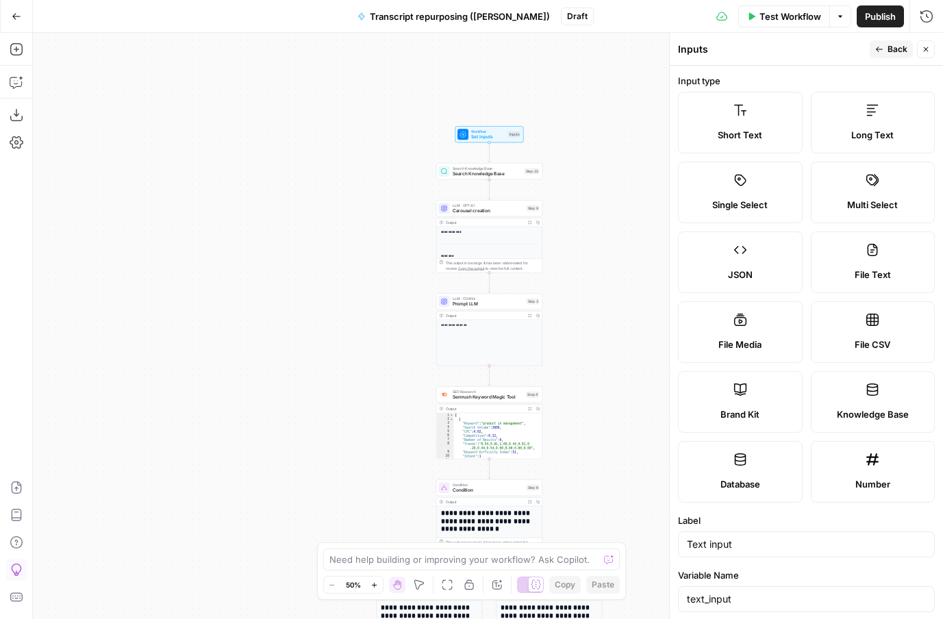
click at [869, 336] on label "File CSV" at bounding box center [873, 332] width 125 height 62
type textarea "Supports .csv file type"
click at [21, 79] on icon "button" at bounding box center [20, 78] width 5 height 5
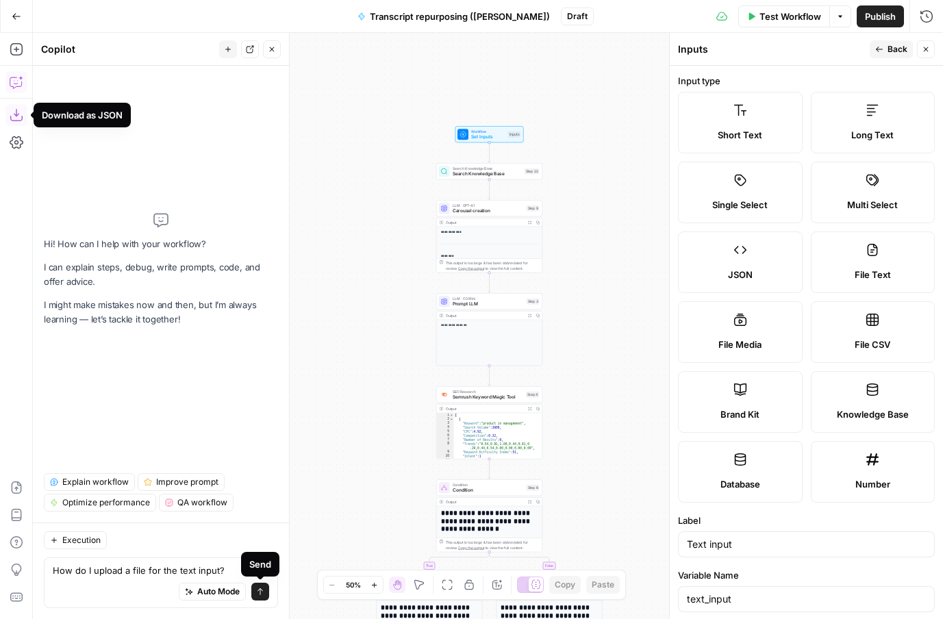
type textarea "How do I upload a file for the text input?"
click at [259, 589] on icon "submit" at bounding box center [260, 591] width 5 height 7
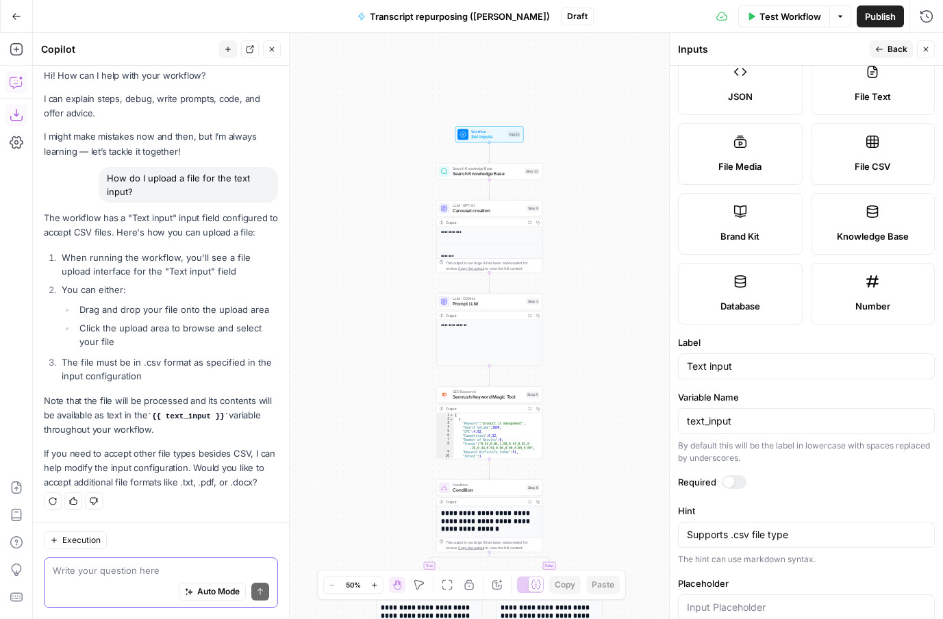
scroll to position [205, 0]
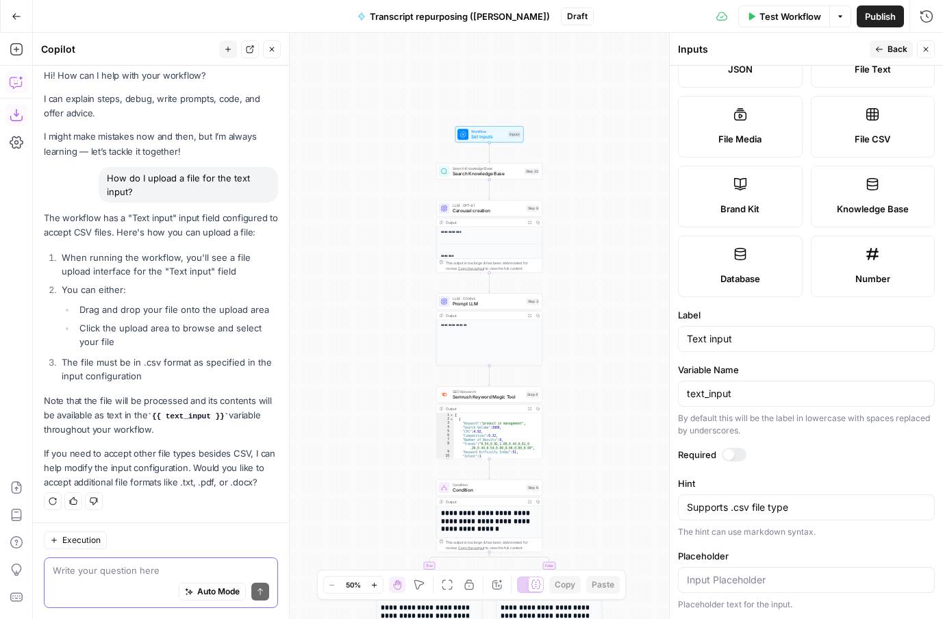
click at [165, 570] on textarea at bounding box center [161, 571] width 216 height 14
type textarea "O"
drag, startPoint x: 253, startPoint y: 466, endPoint x: 267, endPoint y: 490, distance: 27.0
click at [267, 490] on div "The workflow has a "Text input" input field configured to accept CSV files. Her…" at bounding box center [161, 361] width 234 height 301
copy p "like to accept additional file formats like .txt, .pdf, or .docx?"
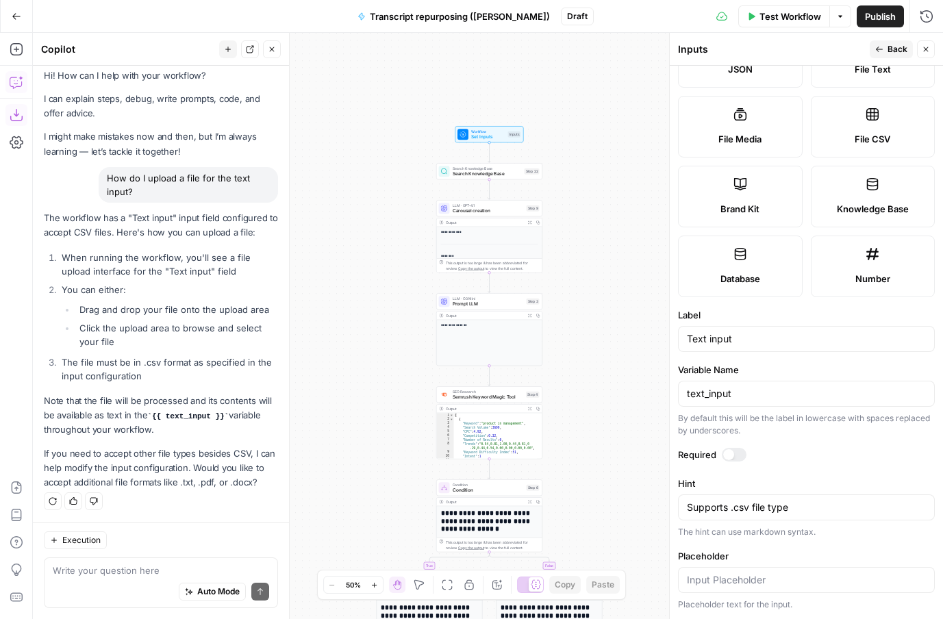
click at [164, 548] on div "Execution" at bounding box center [161, 540] width 234 height 18
click at [159, 571] on textarea at bounding box center [161, 571] width 216 height 14
paste textarea "like to accept additional file formats like .txt, .pdf, or .docx?"
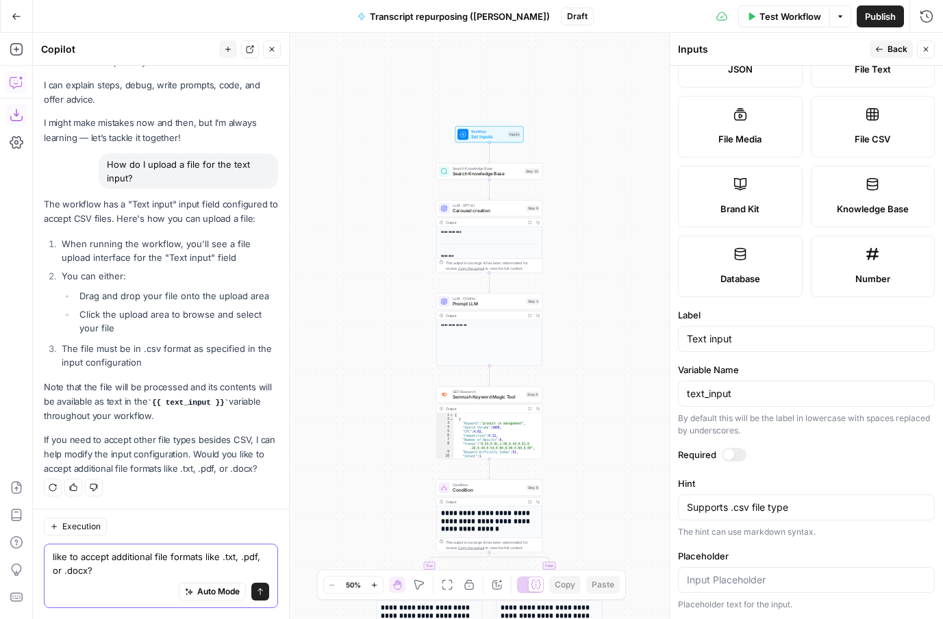
click at [53, 552] on textarea "like to accept additional file formats like .txt, .pdf, or .docx?" at bounding box center [161, 563] width 216 height 27
click at [111, 566] on textarea "I'd like it to accept additional file formats like .txt, .pdf, or .docx?" at bounding box center [161, 563] width 216 height 27
type textarea "I'd like it to accept additional file formats like .txt, .pdf, and .docx"
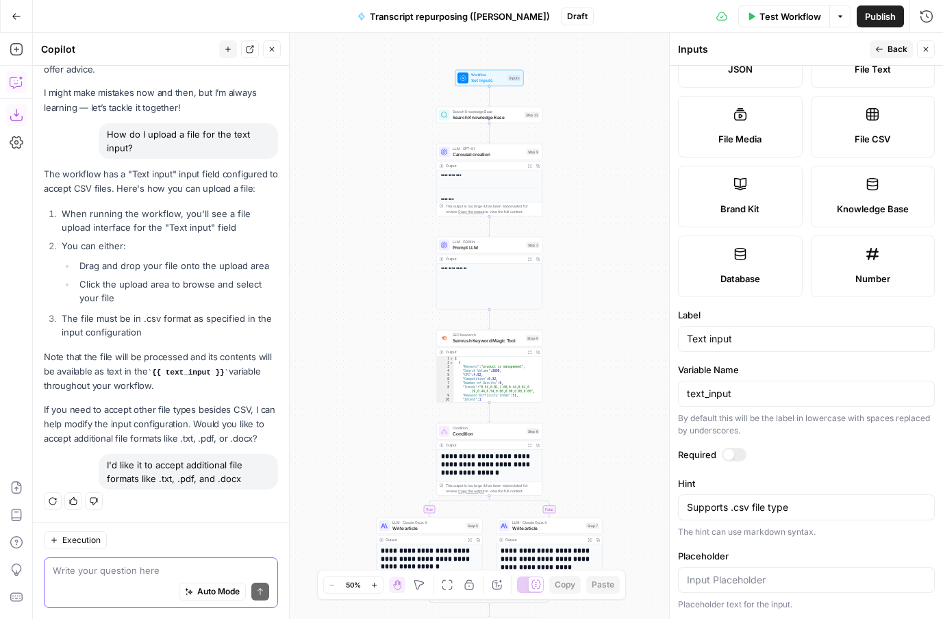
scroll to position [0, 0]
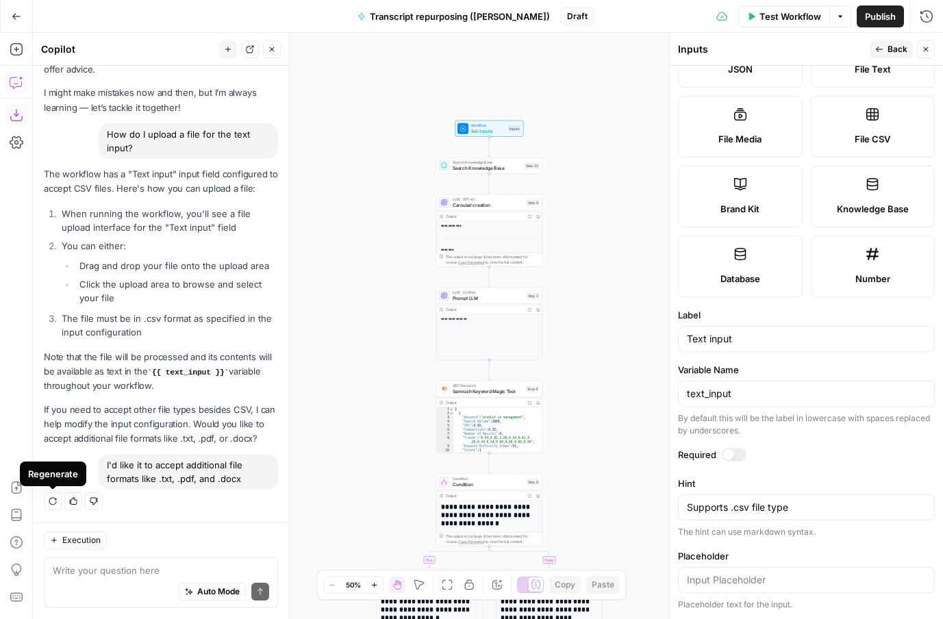
click at [57, 499] on button "Regenerate" at bounding box center [53, 501] width 18 height 18
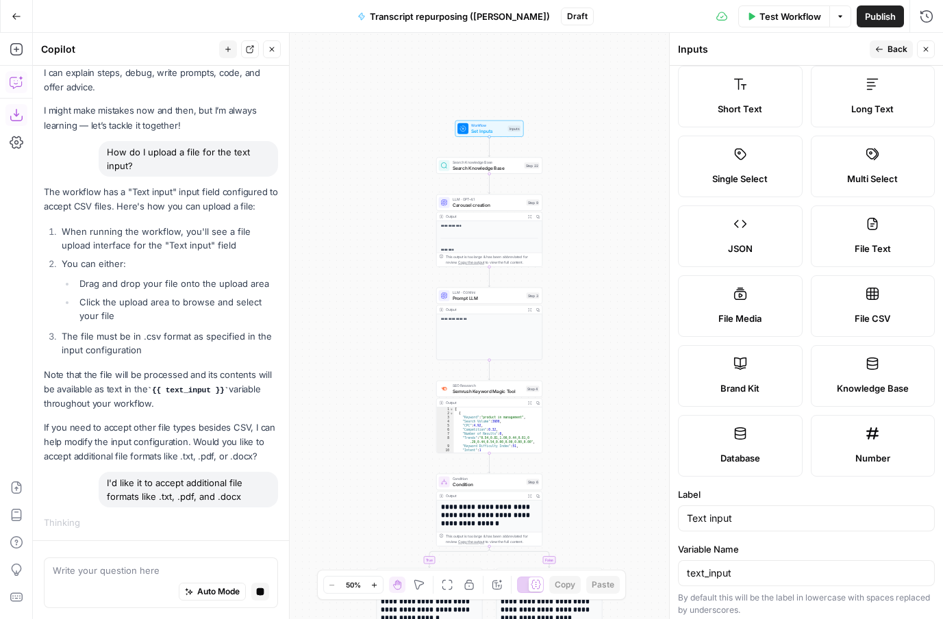
scroll to position [52, 0]
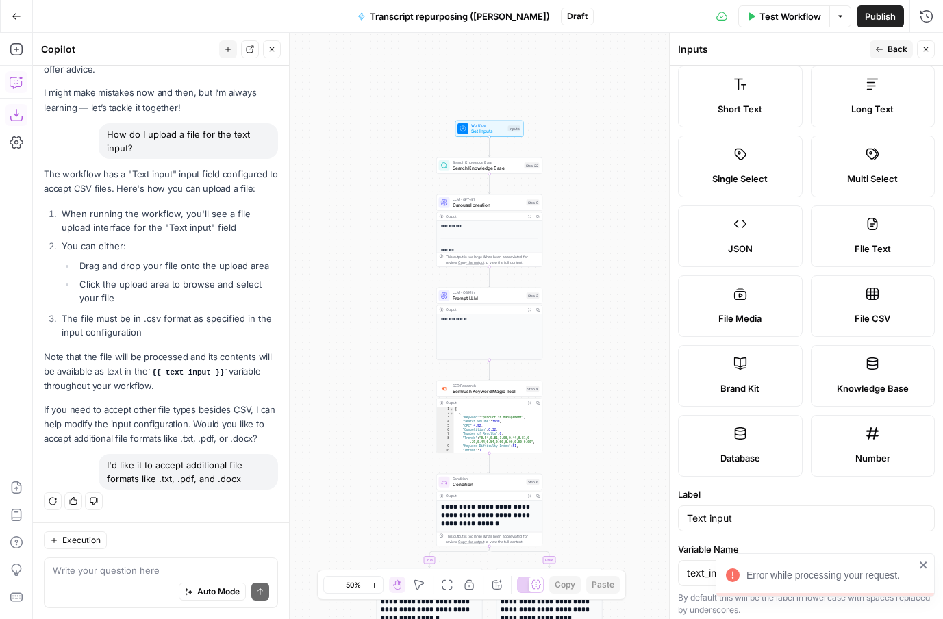
click at [905, 243] on div "File Text" at bounding box center [873, 249] width 101 height 14
type textarea "Supports .pdf, .txt, .docx, .md file types"
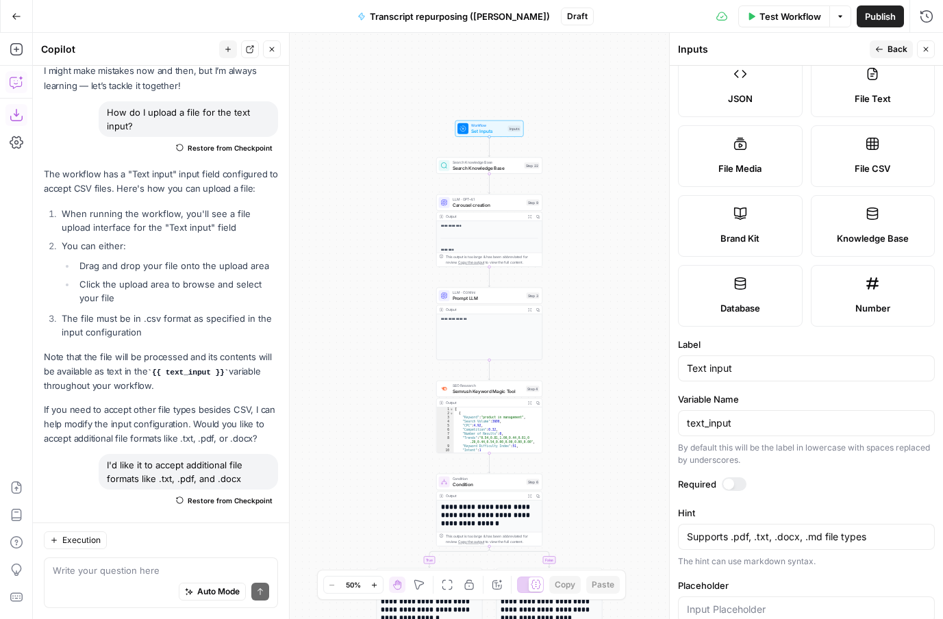
scroll to position [205, 0]
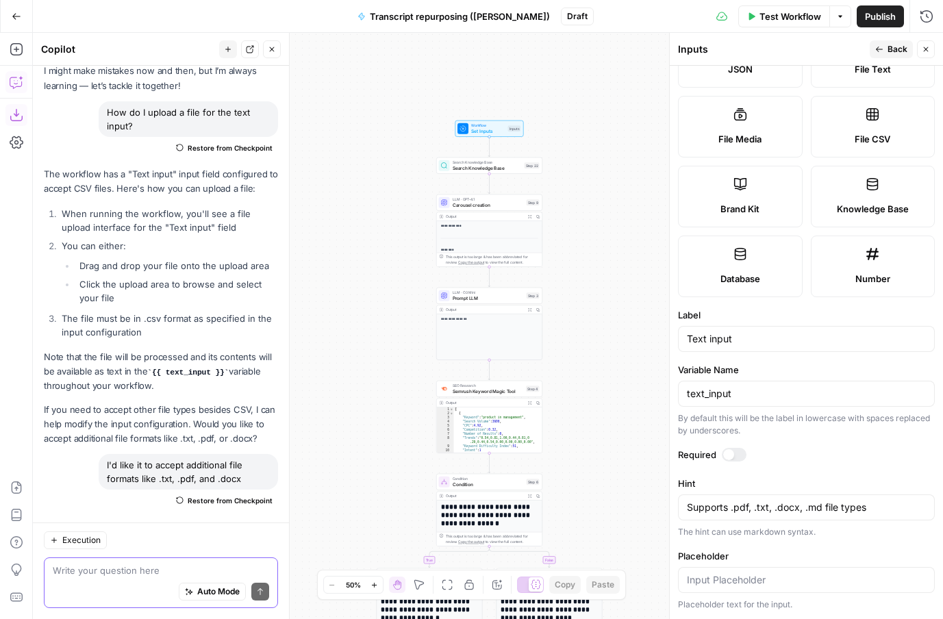
click at [83, 571] on textarea at bounding box center [161, 571] width 216 height 14
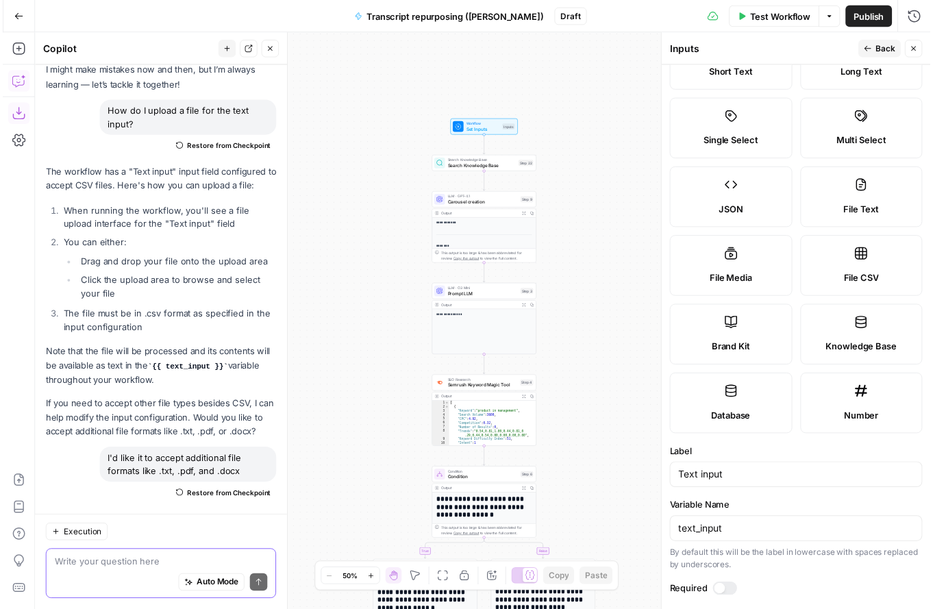
scroll to position [0, 0]
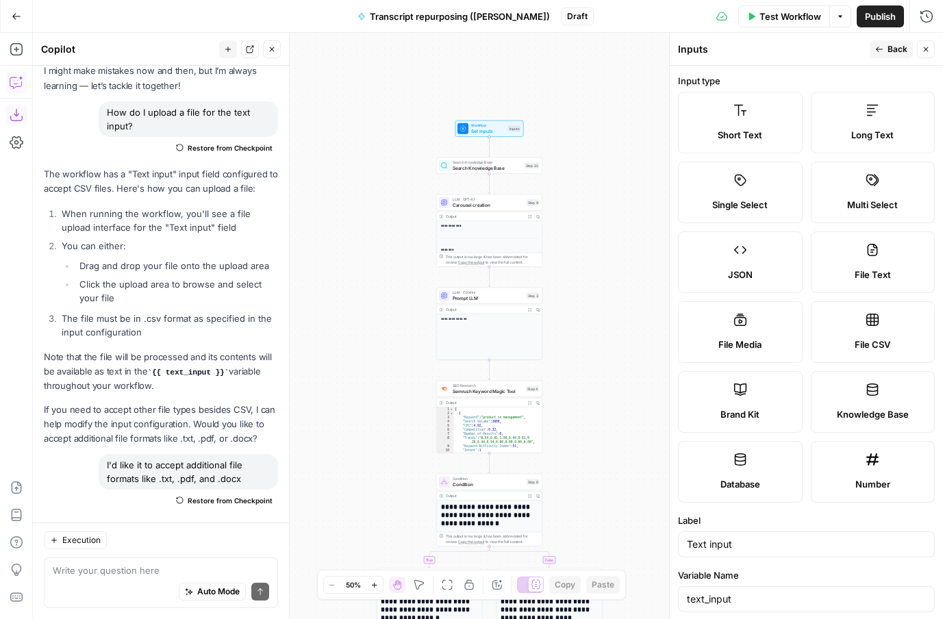
click at [886, 47] on button "Back" at bounding box center [891, 49] width 43 height 18
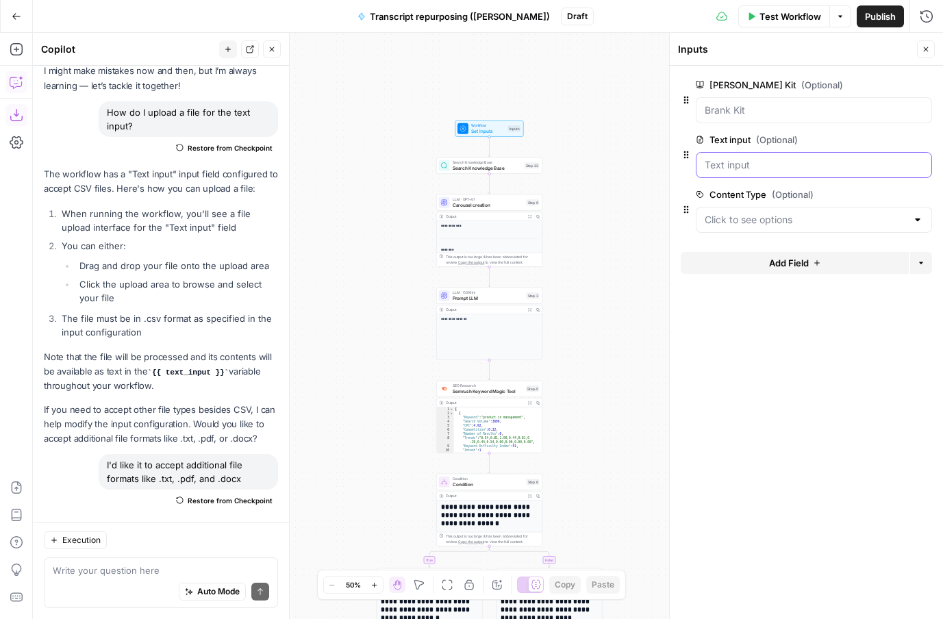
click at [798, 165] on input "Text input (Optional)" at bounding box center [814, 165] width 218 height 14
click at [892, 142] on span "edit field" at bounding box center [881, 139] width 30 height 11
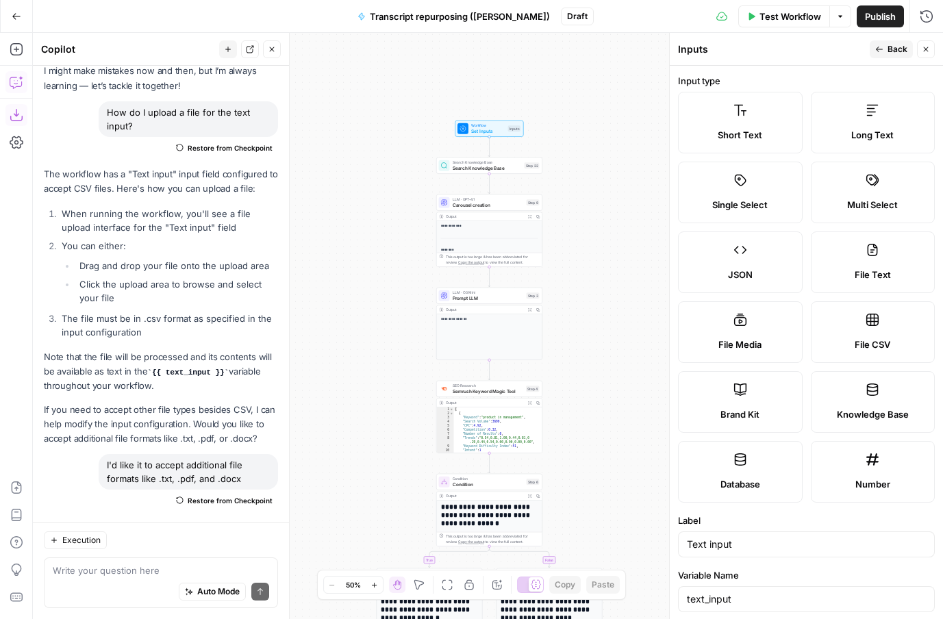
click at [891, 48] on span "Back" at bounding box center [898, 49] width 20 height 12
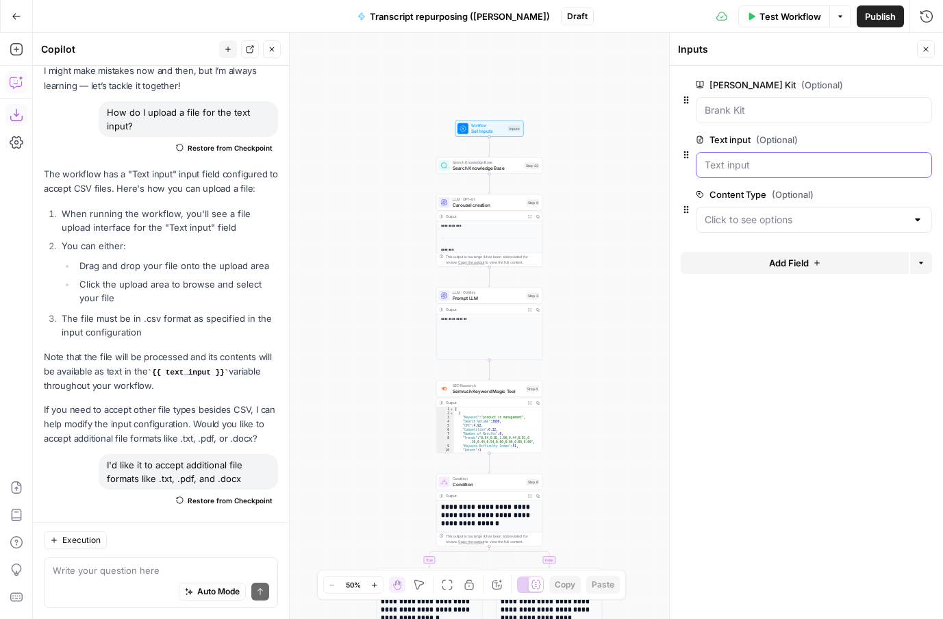
click at [830, 164] on input "Text input (Optional)" at bounding box center [814, 165] width 218 height 14
click at [877, 140] on span "edit field" at bounding box center [881, 139] width 30 height 11
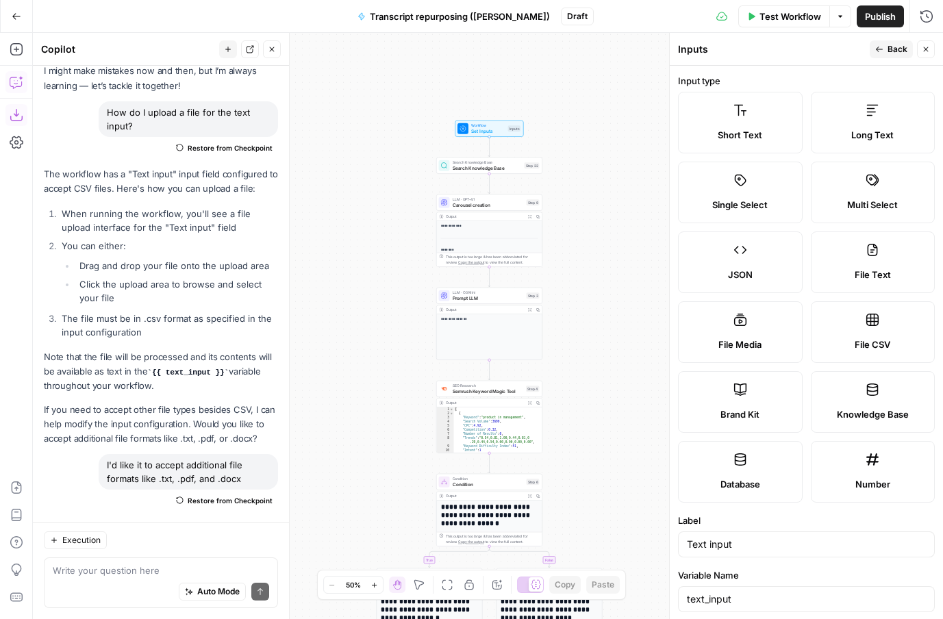
click at [886, 118] on label "Long Text" at bounding box center [873, 123] width 125 height 62
click at [881, 48] on icon "button" at bounding box center [879, 49] width 8 height 8
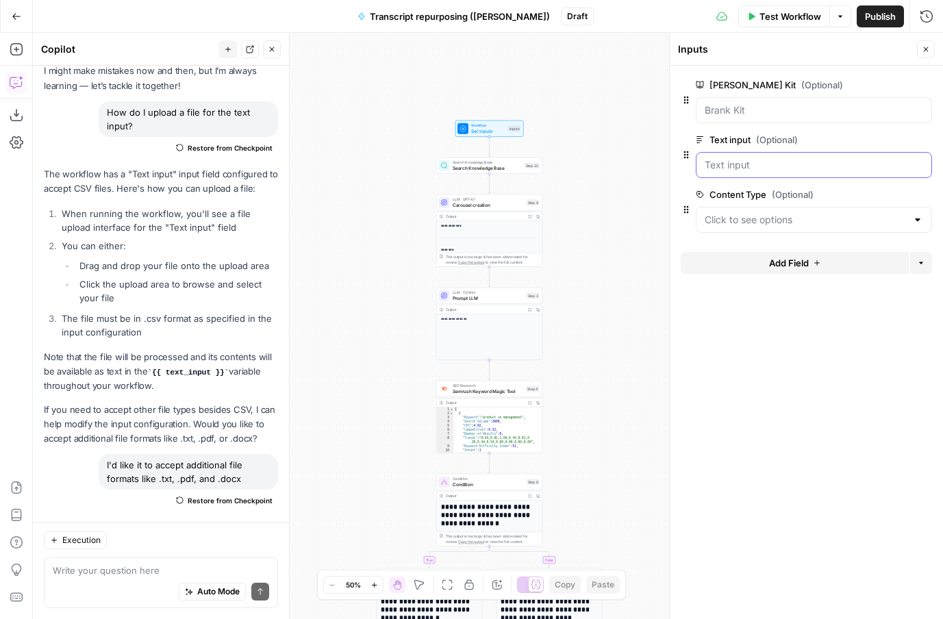
click at [755, 167] on input "Text input (Optional)" at bounding box center [814, 165] width 218 height 14
click at [914, 219] on div at bounding box center [917, 220] width 11 height 14
click at [831, 258] on span "Keynote" at bounding box center [811, 254] width 208 height 14
click at [782, 18] on span "Test Workflow" at bounding box center [791, 17] width 62 height 14
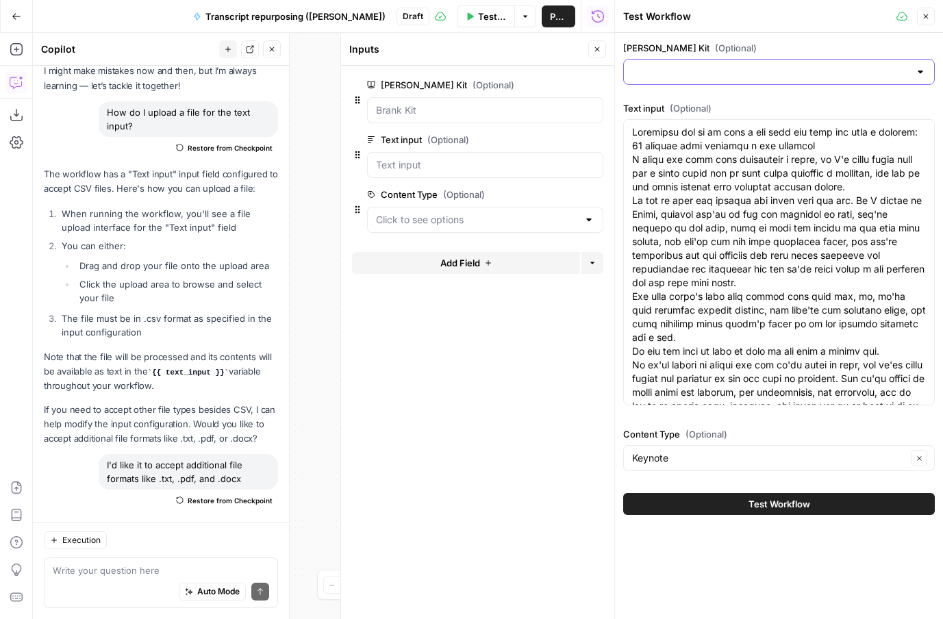
click at [896, 74] on input "Brank Kit (Optional)" at bounding box center [770, 72] width 277 height 14
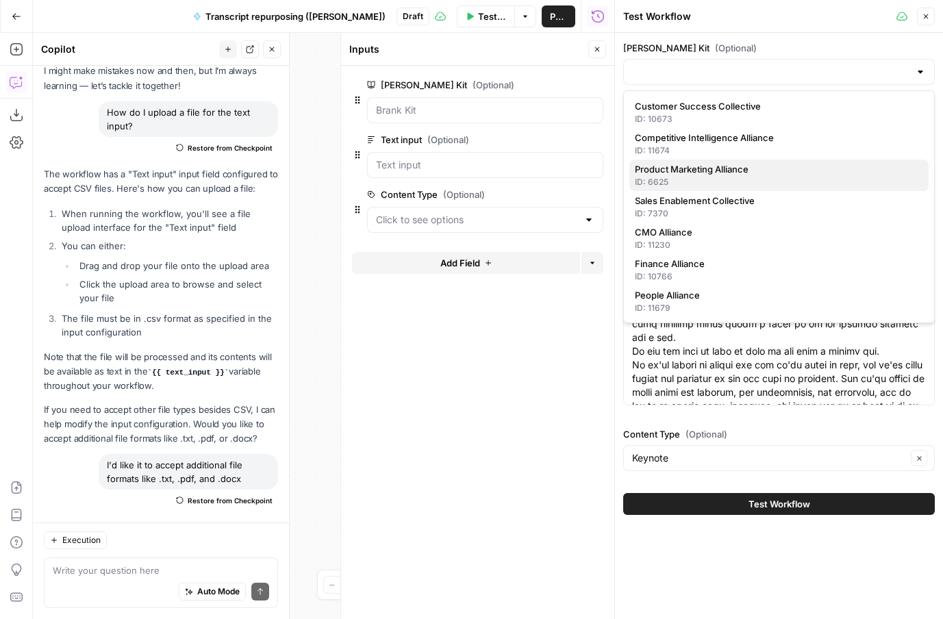
click at [716, 164] on span "Product Marketing Alliance" at bounding box center [776, 169] width 283 height 14
type input "Product Marketing Alliance"
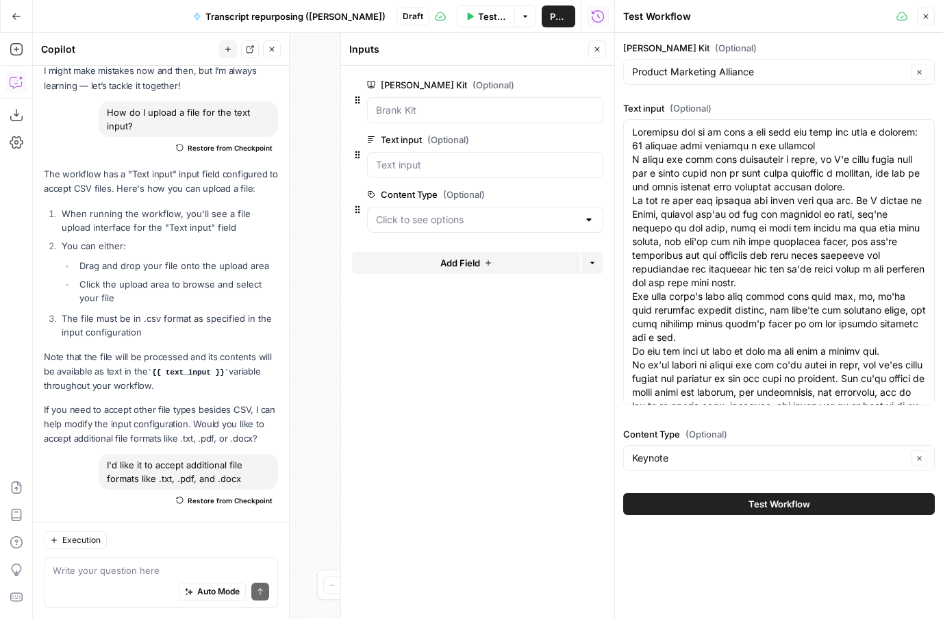
click at [755, 505] on span "Test Workflow" at bounding box center [780, 504] width 62 height 14
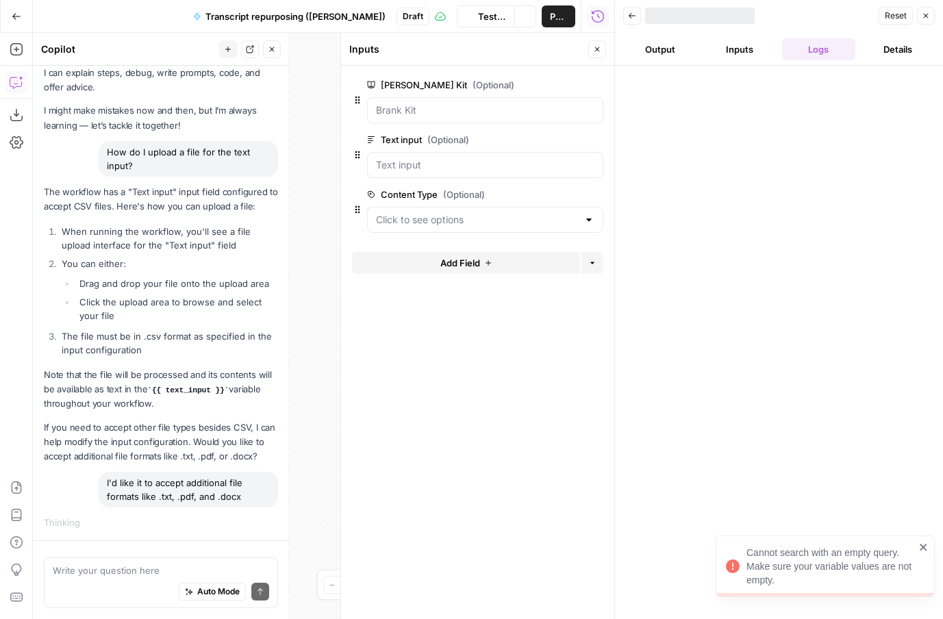
scroll to position [74, 0]
